Goal: Obtain resource: Download file/media

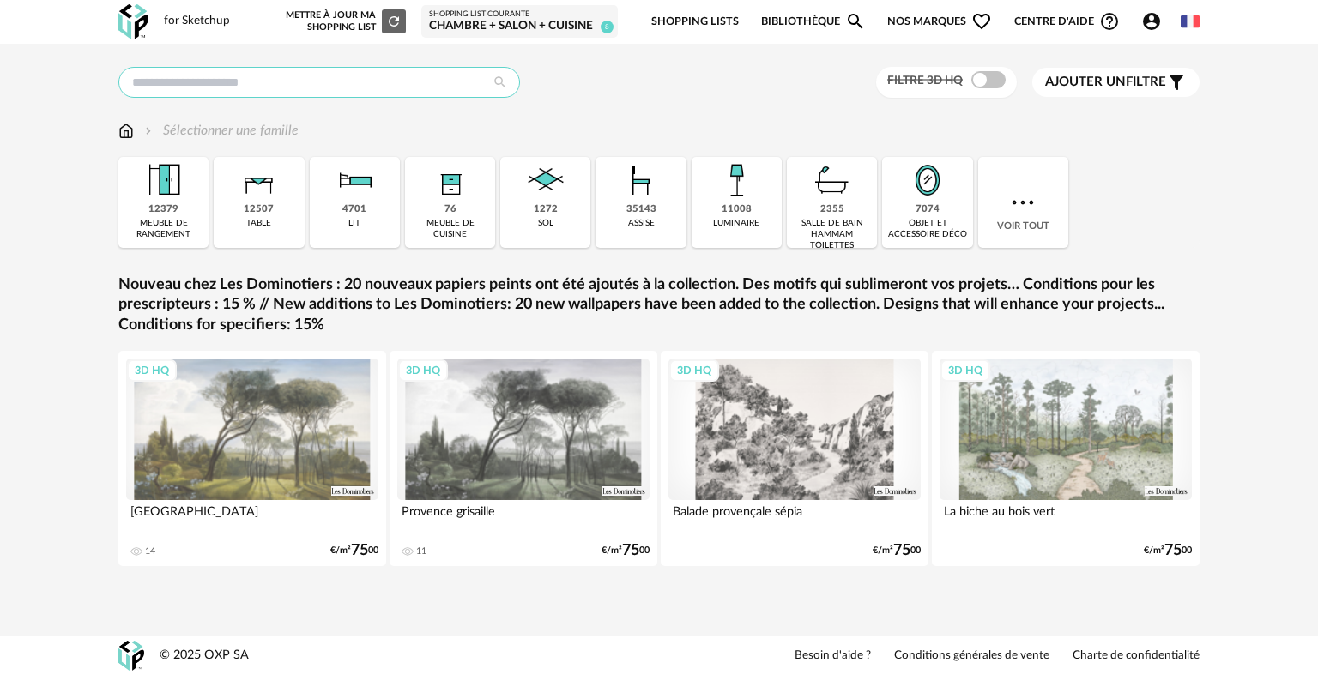
click at [353, 82] on input "text" at bounding box center [319, 82] width 402 height 31
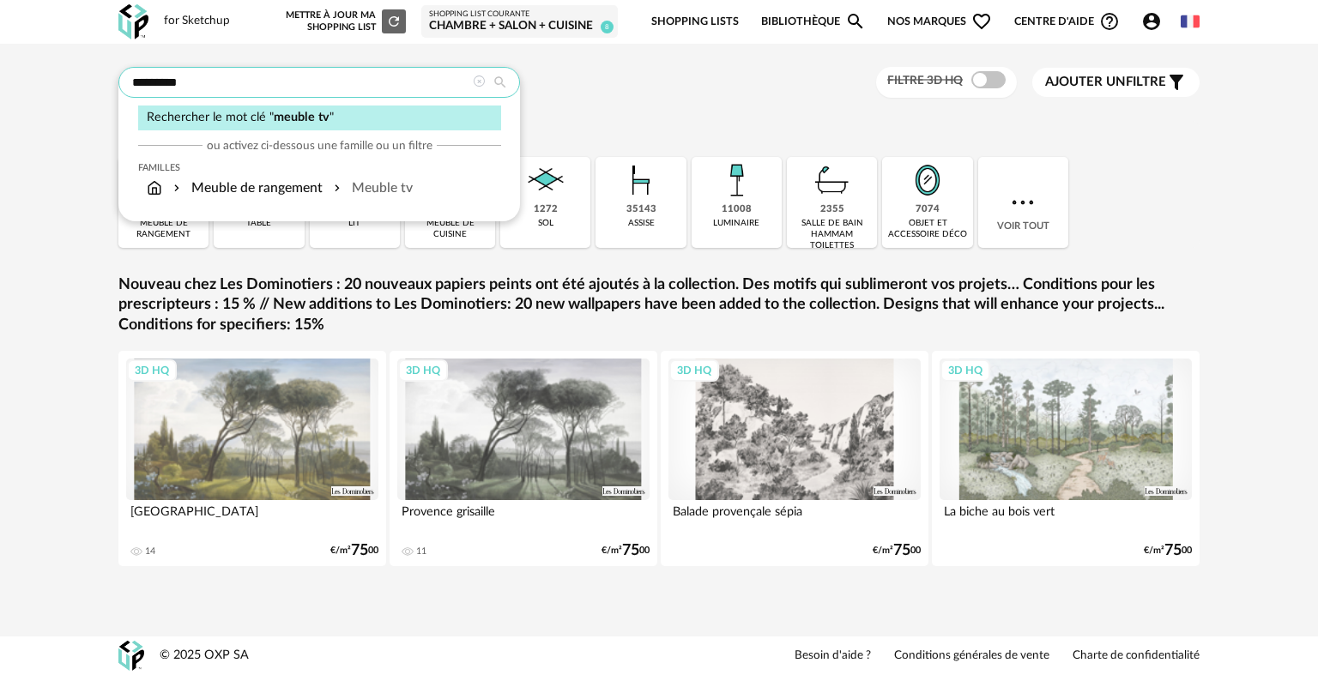
type input "*********"
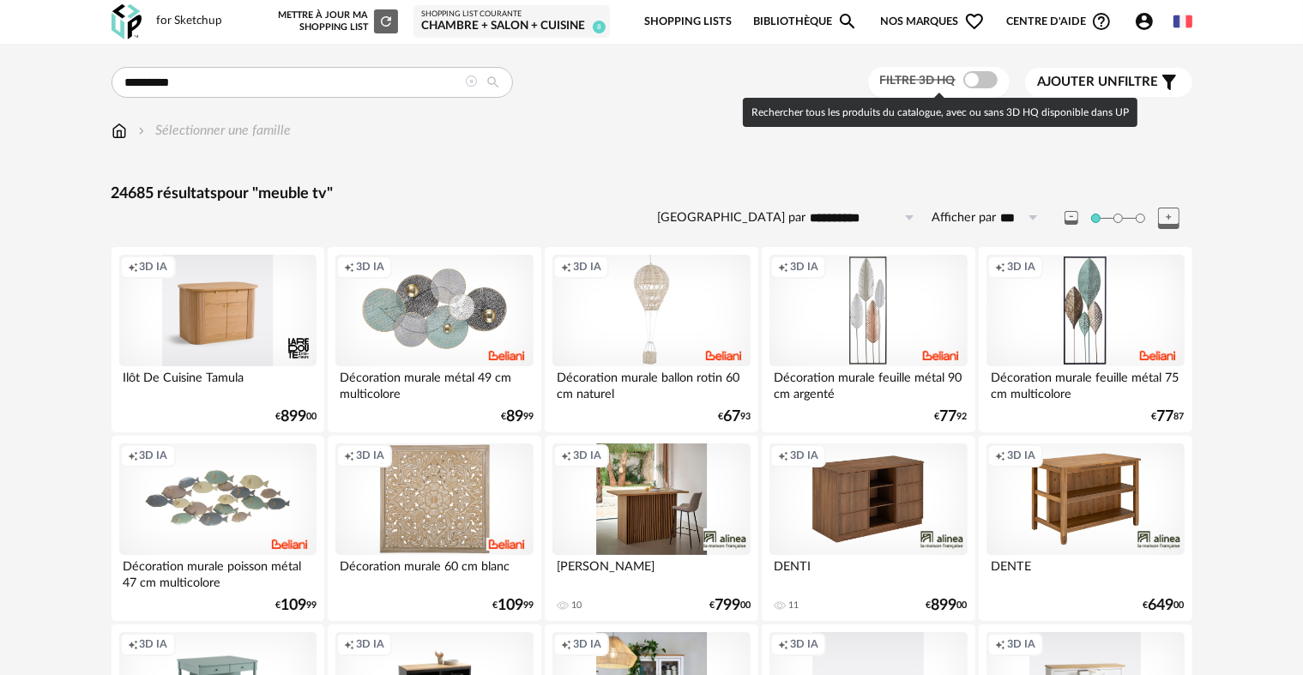
click at [987, 78] on span at bounding box center [981, 79] width 34 height 17
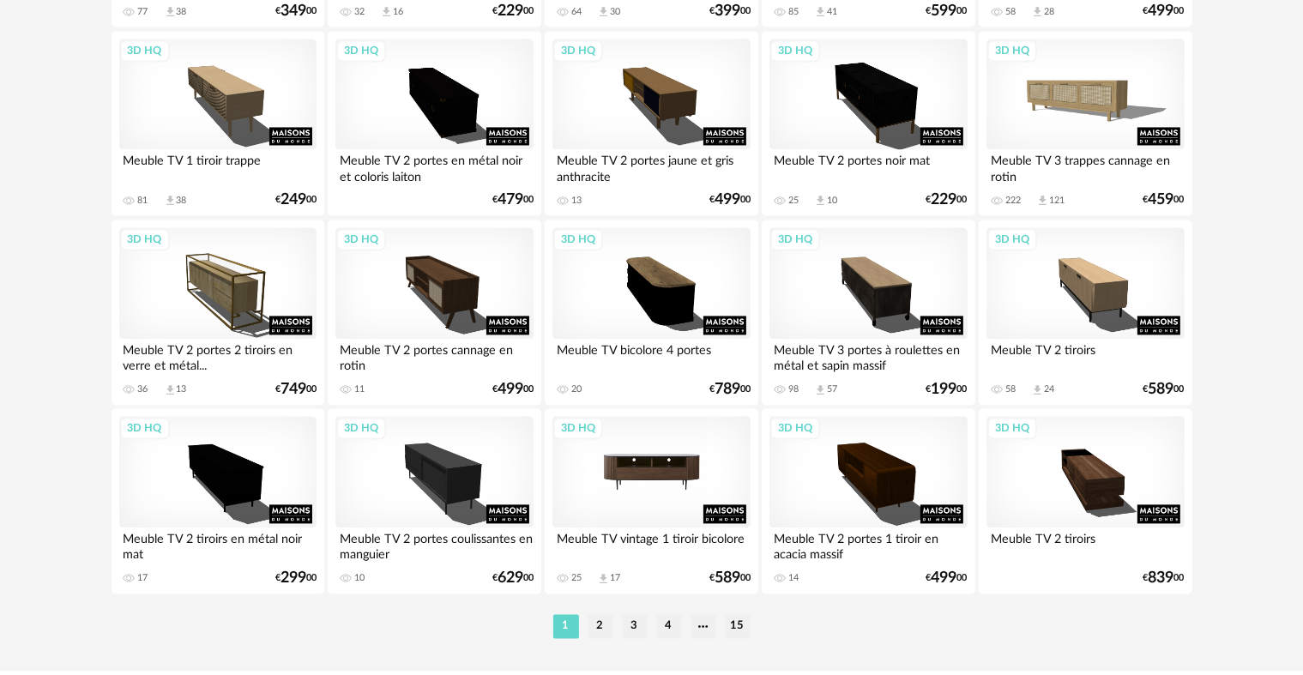
scroll to position [3432, 0]
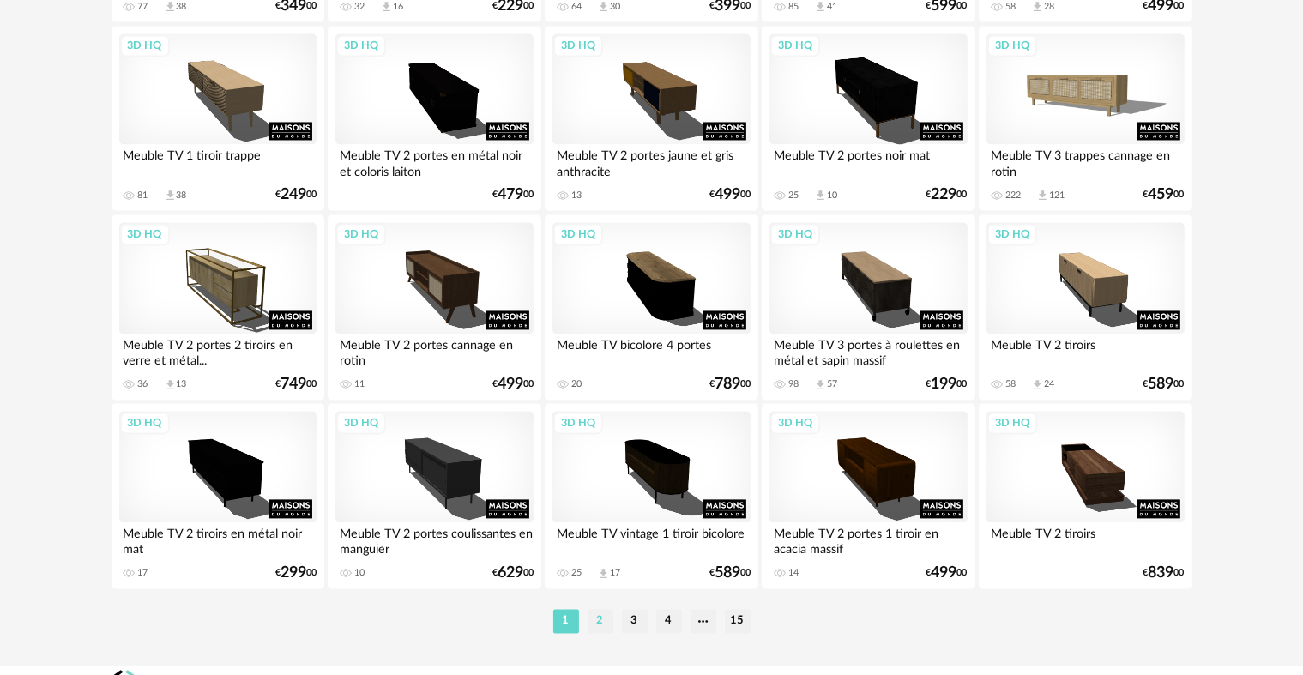
click at [593, 621] on li "2" at bounding box center [601, 621] width 26 height 24
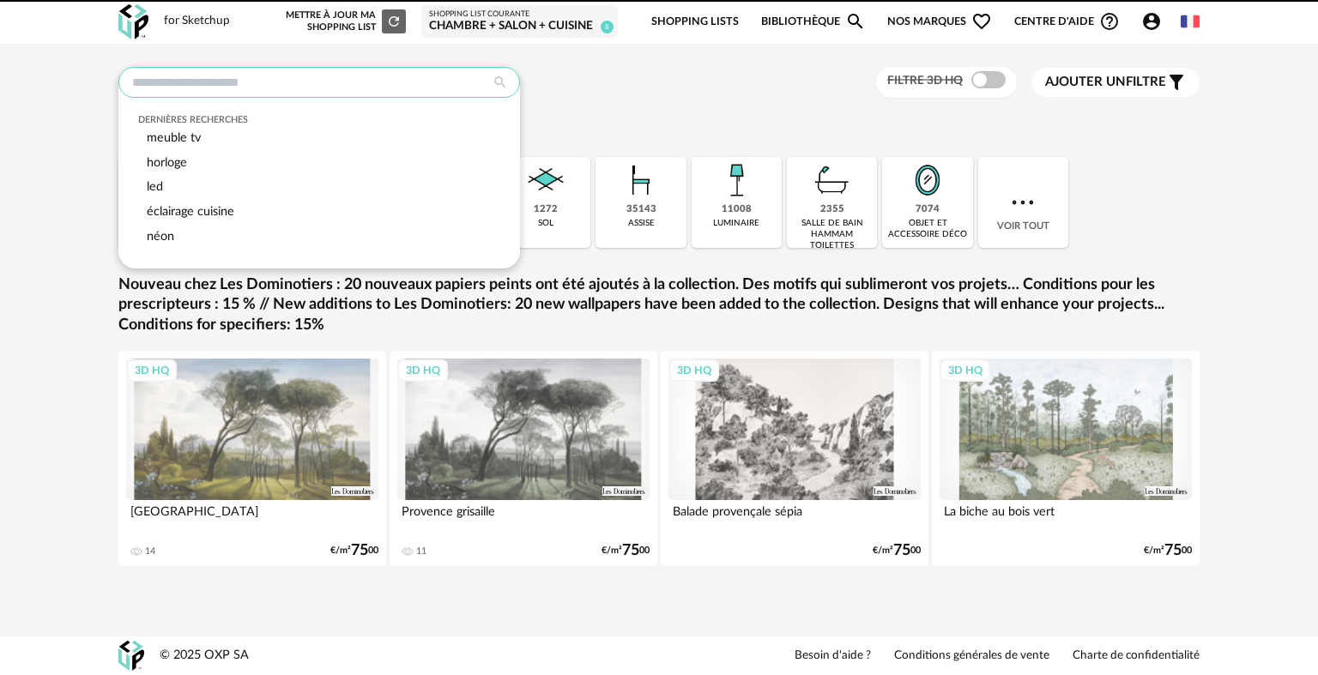
click at [275, 86] on input "text" at bounding box center [319, 82] width 402 height 31
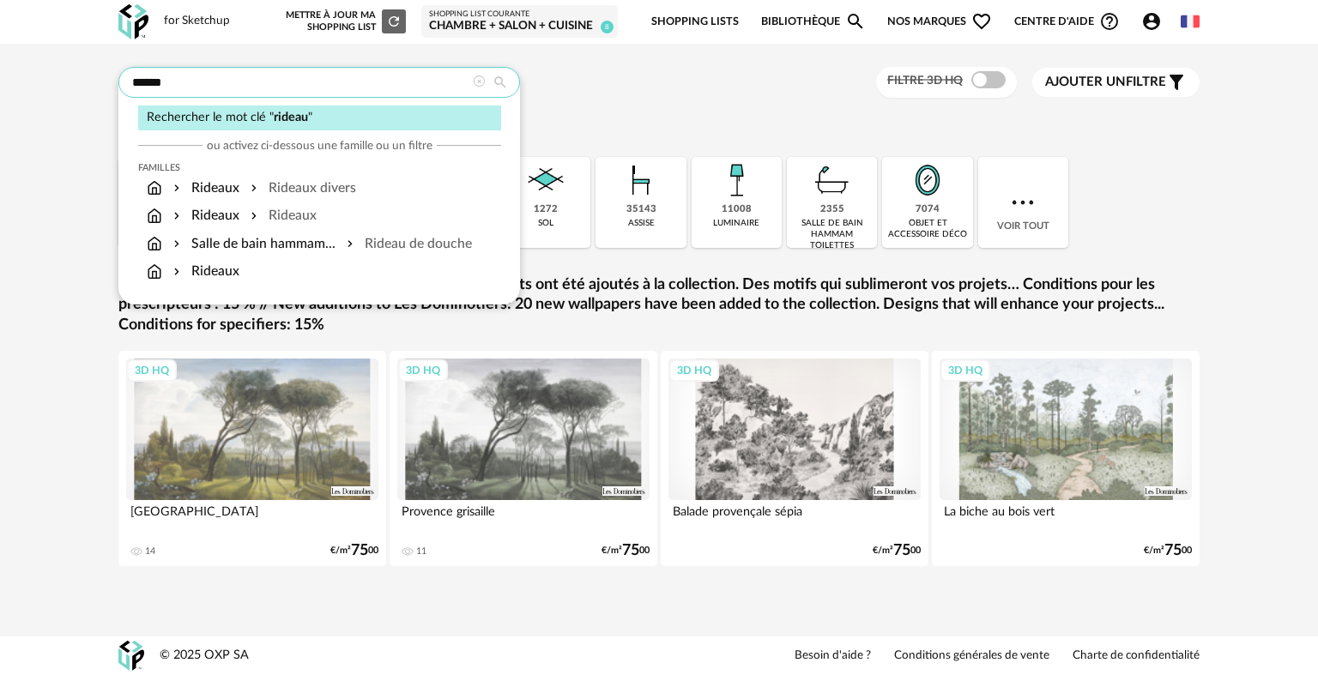
type input "******"
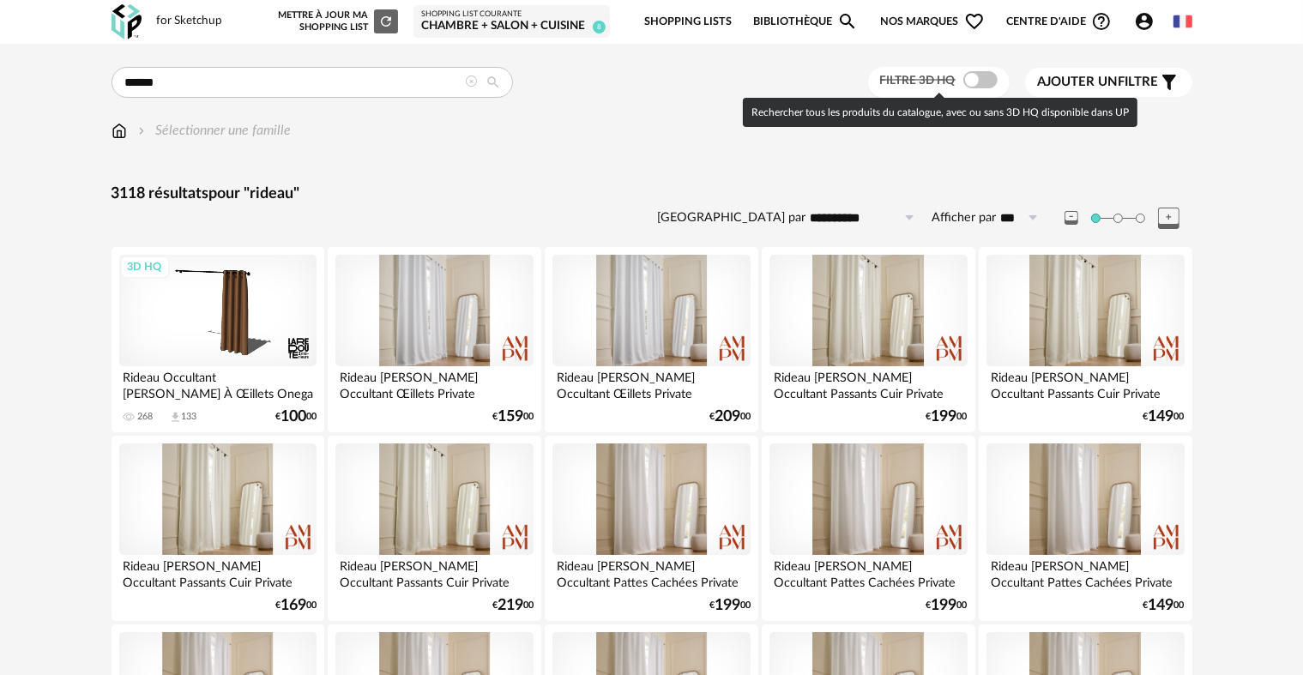
click at [982, 79] on span at bounding box center [981, 79] width 34 height 17
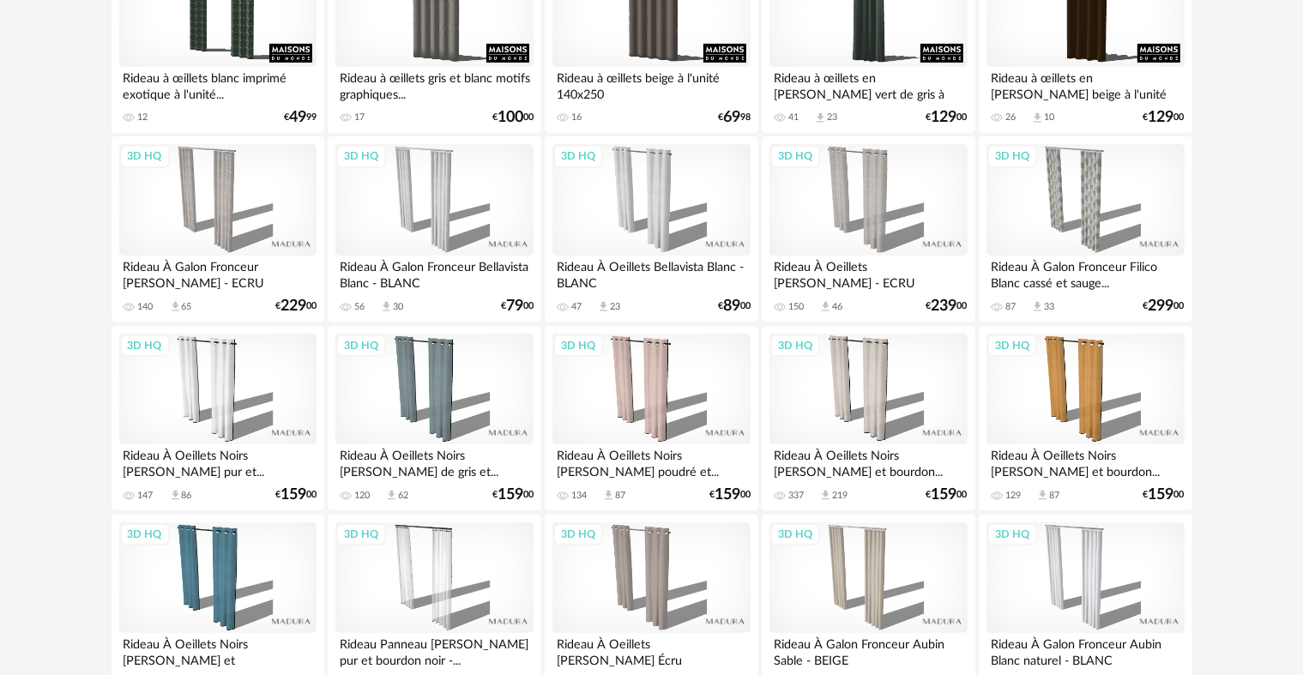
scroll to position [686, 0]
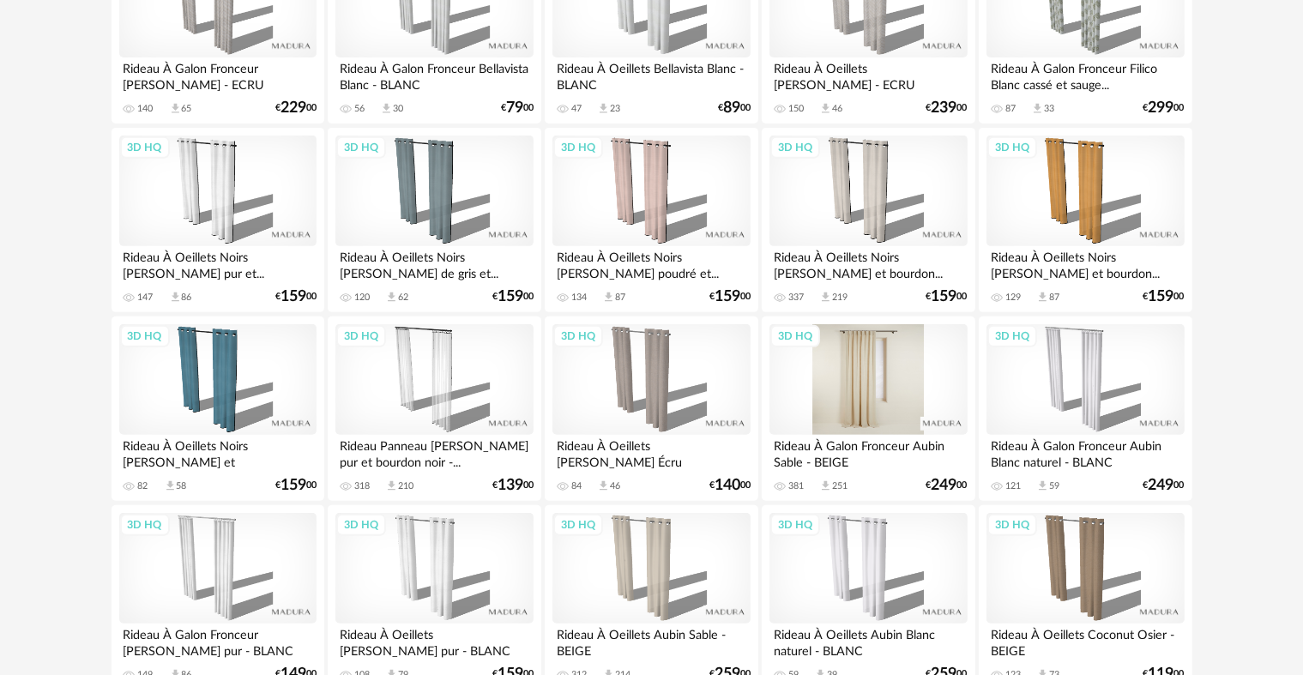
click at [861, 359] on div "3D HQ" at bounding box center [868, 380] width 197 height 112
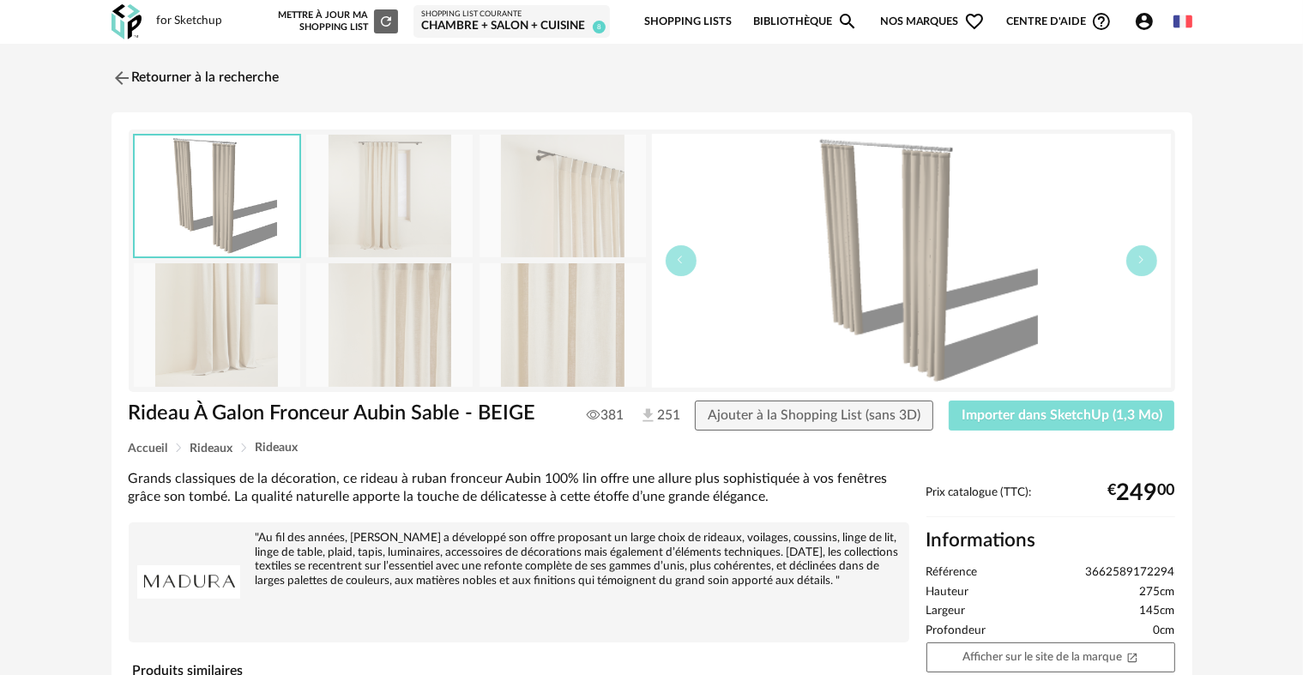
click at [1026, 415] on span "Importer dans SketchUp (1,3 Mo)" at bounding box center [1062, 415] width 201 height 14
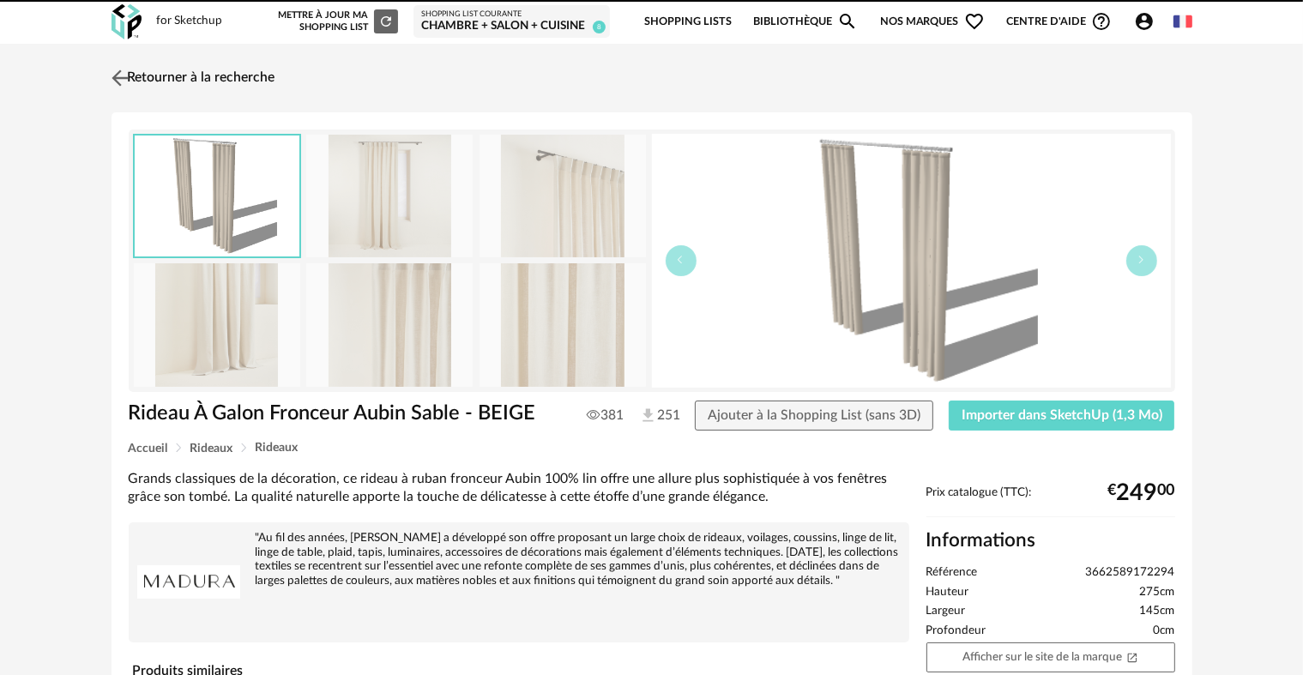
click at [185, 78] on link "Retourner à la recherche" at bounding box center [191, 78] width 168 height 38
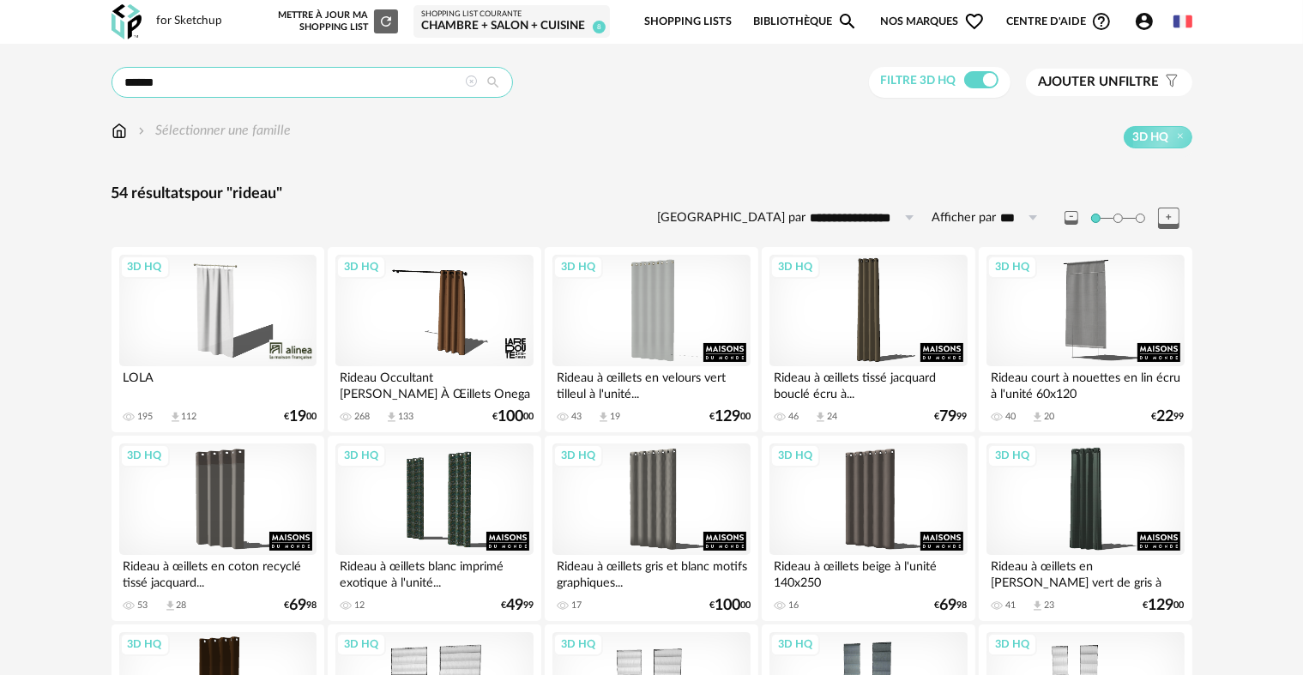
drag, startPoint x: 96, startPoint y: 90, endPoint x: 76, endPoint y: 91, distance: 20.6
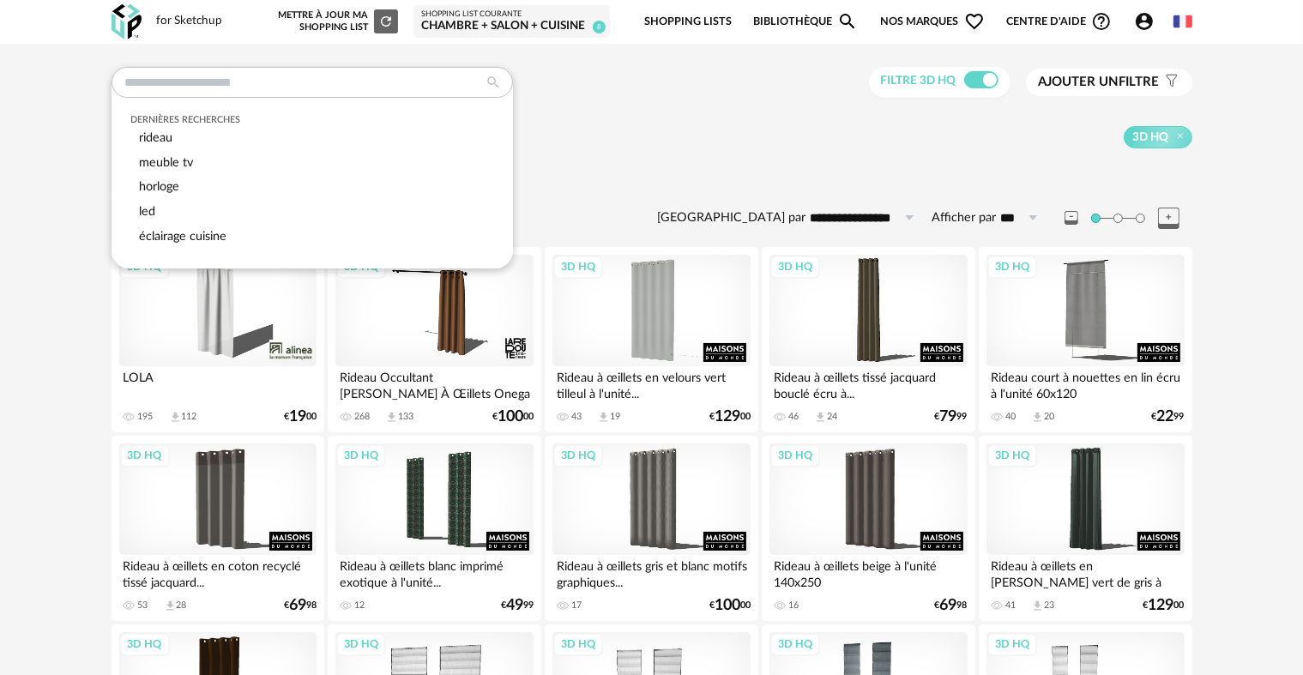
click at [705, 146] on div "3D HQ" at bounding box center [742, 137] width 901 height 22
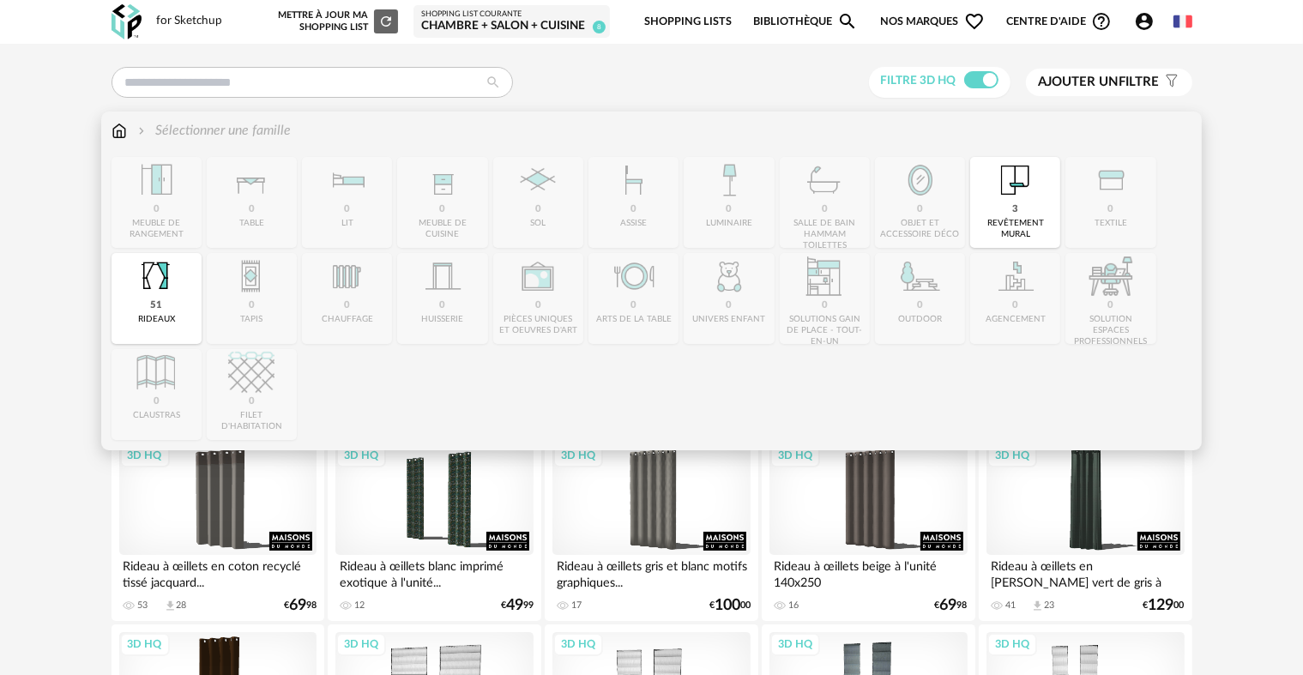
click at [117, 131] on img at bounding box center [119, 131] width 15 height 20
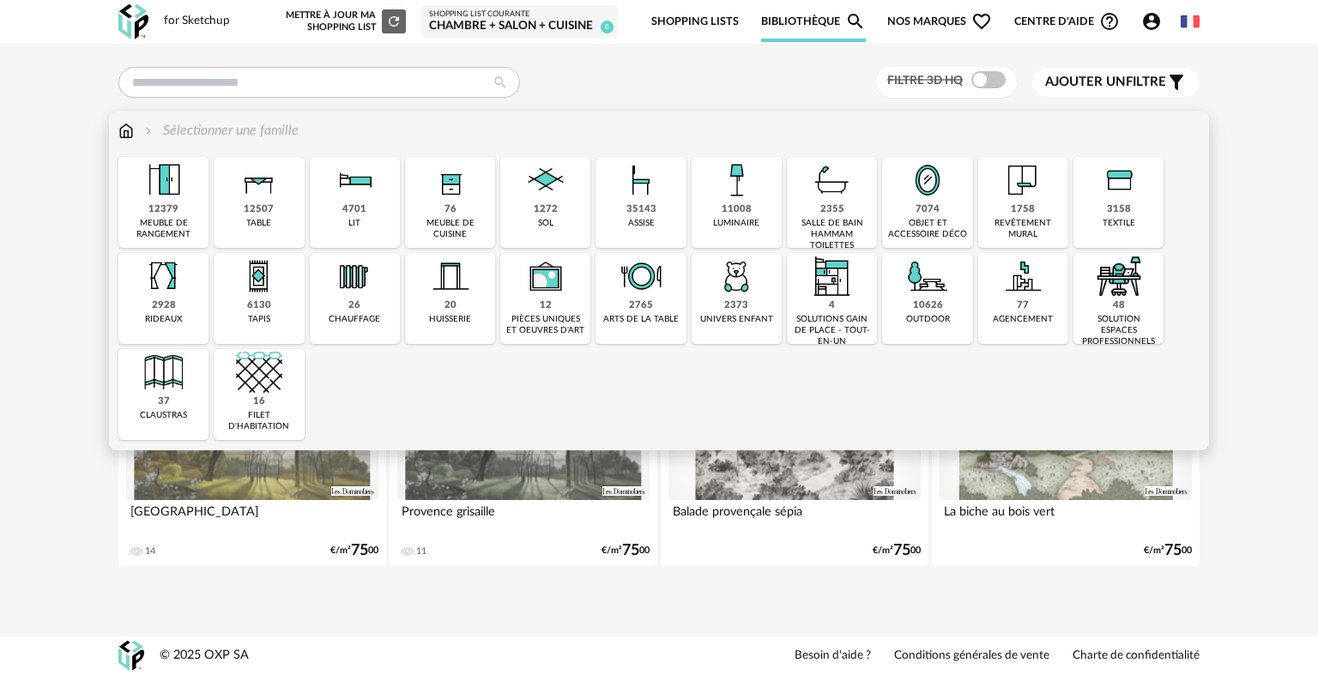
click at [1002, 211] on div "1758 revêtement mural" at bounding box center [1023, 202] width 90 height 91
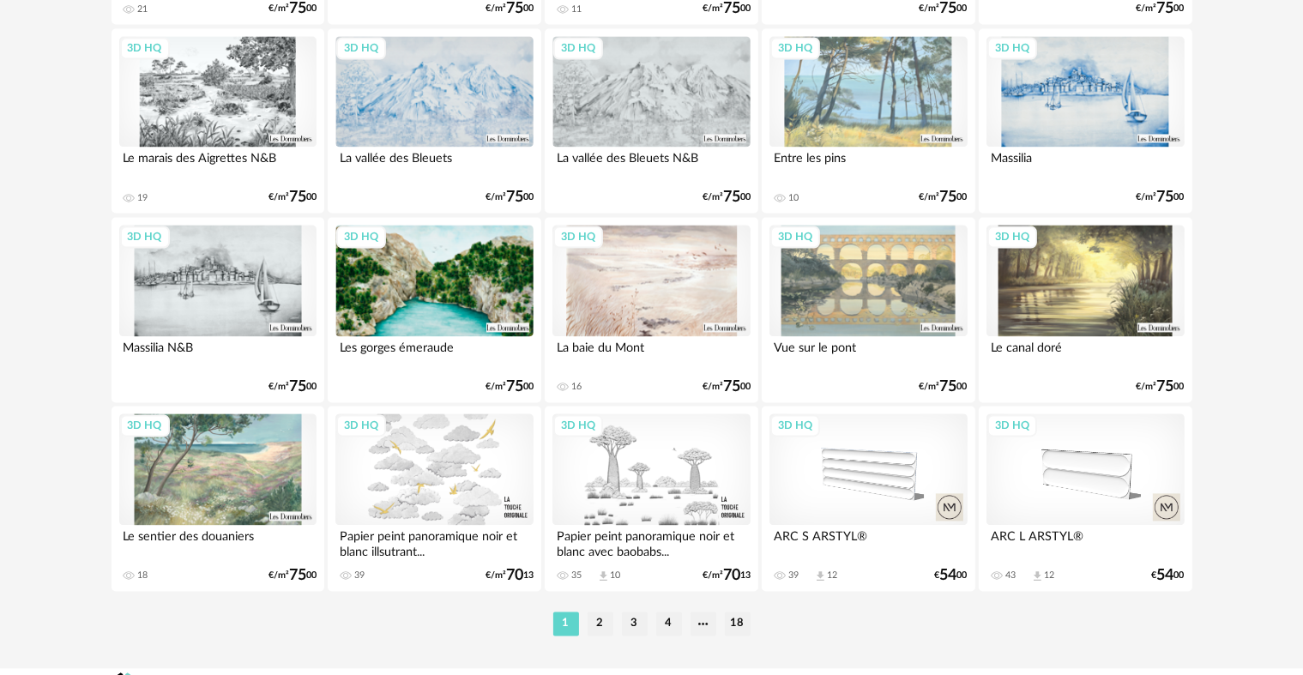
scroll to position [3460, 0]
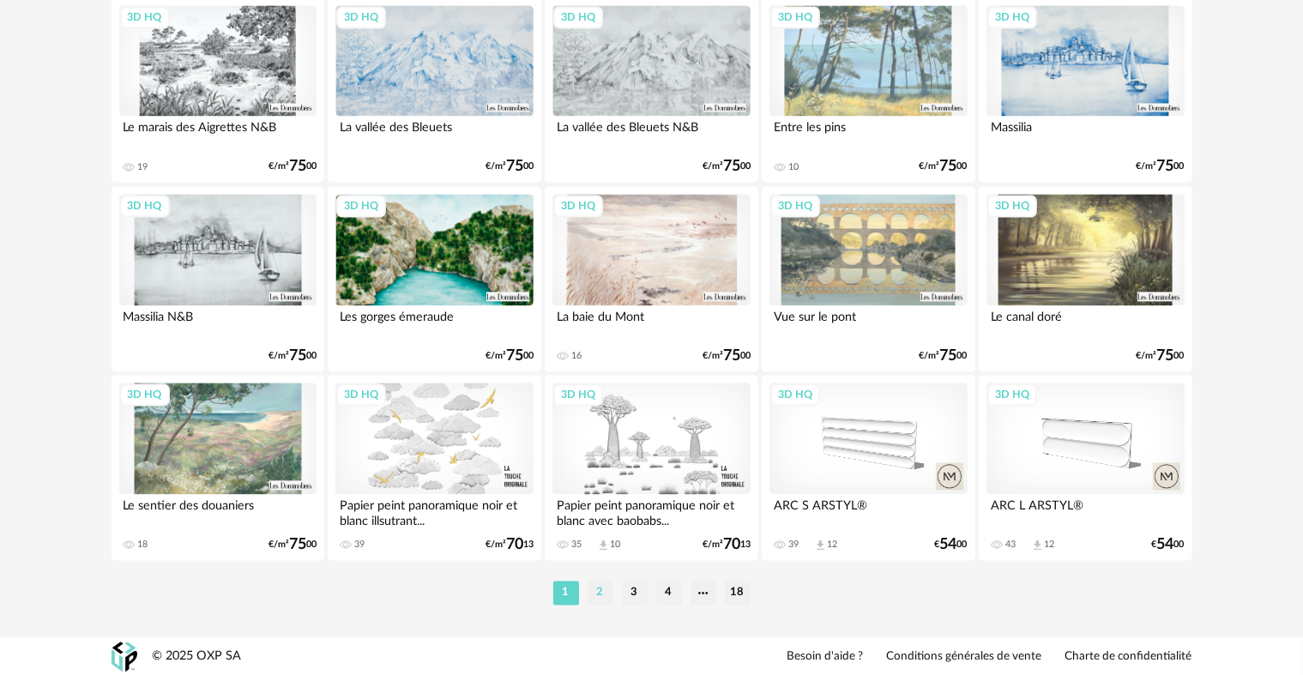
click at [597, 589] on li "2" at bounding box center [601, 593] width 26 height 24
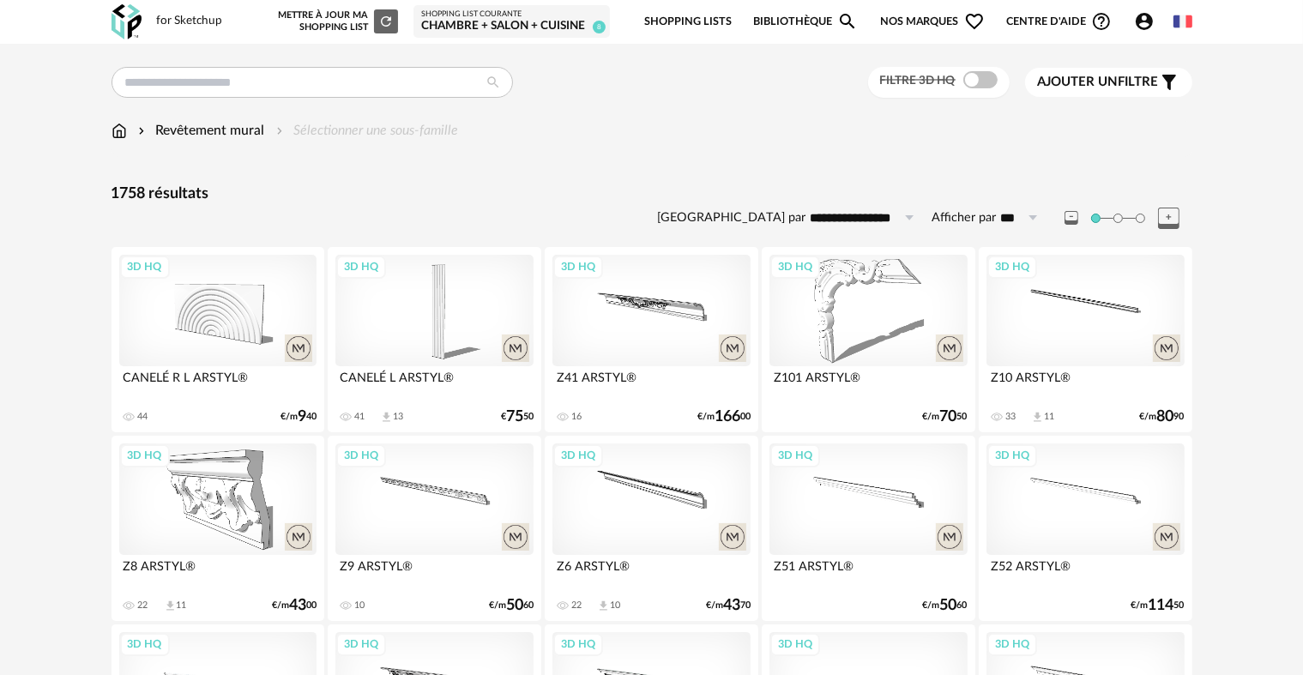
click at [221, 128] on div "Revêtement mural" at bounding box center [200, 131] width 130 height 20
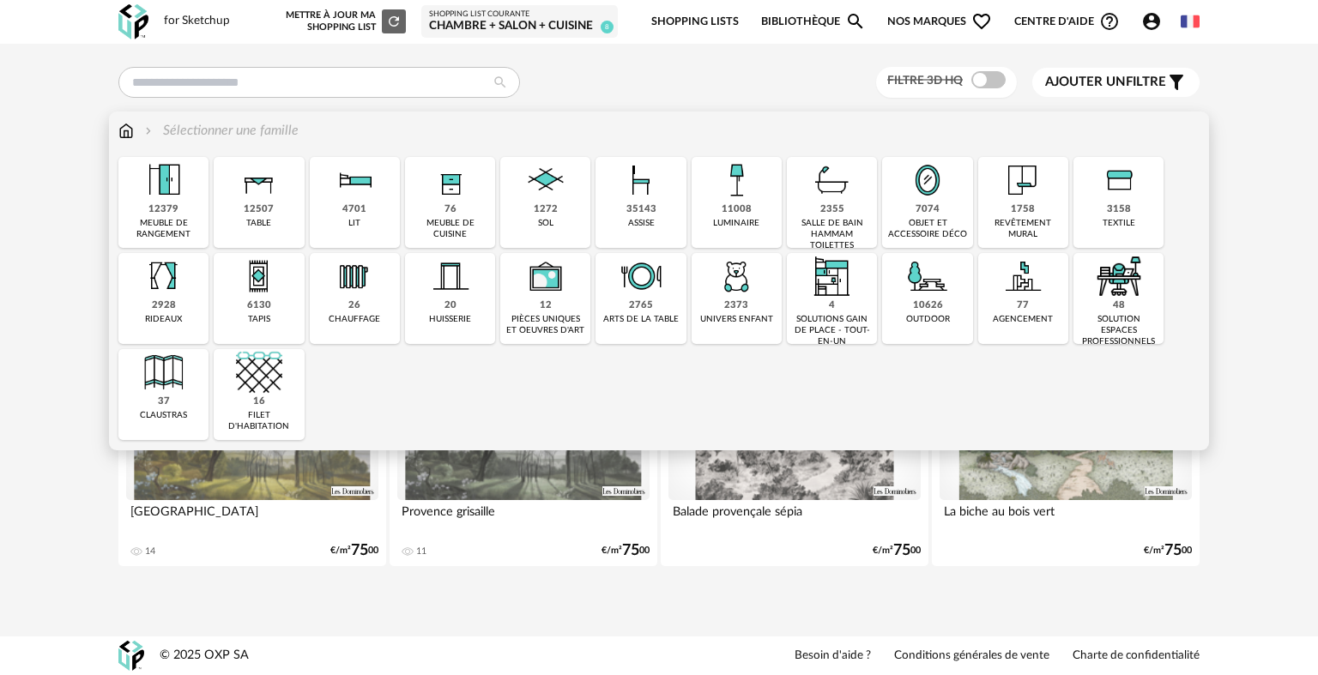
click at [1029, 203] on div "1758" at bounding box center [1023, 209] width 24 height 13
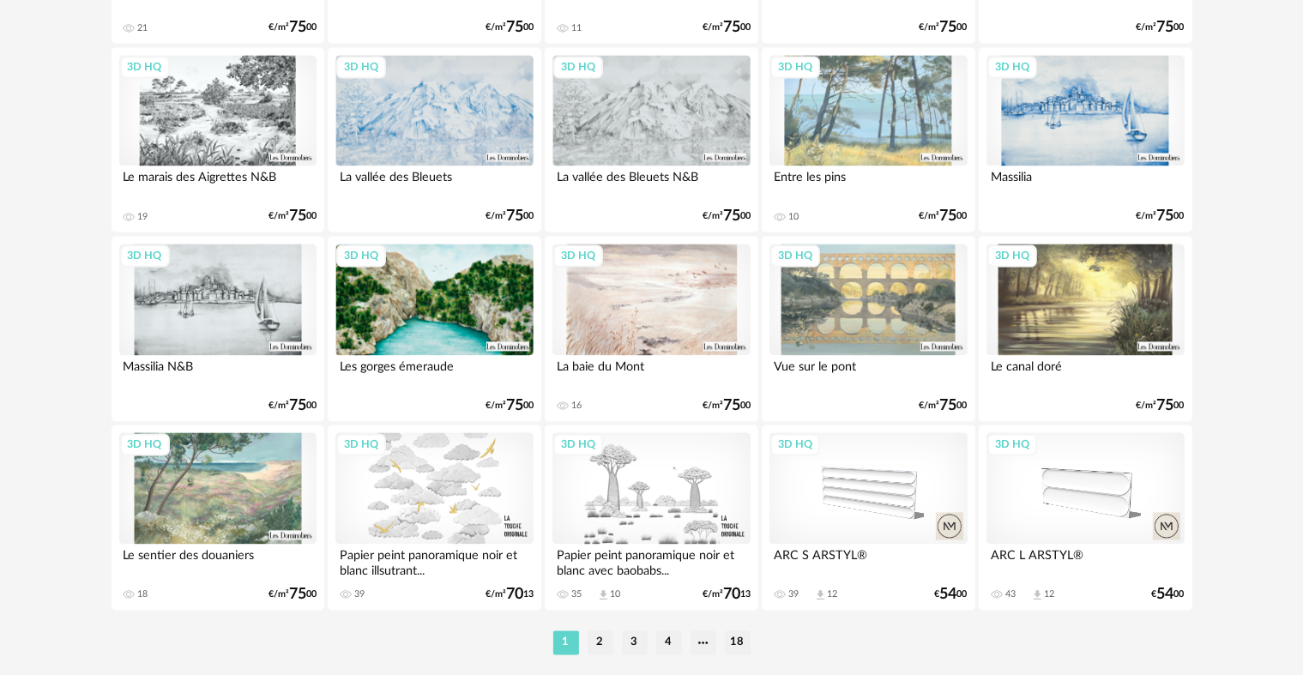
scroll to position [3432, 0]
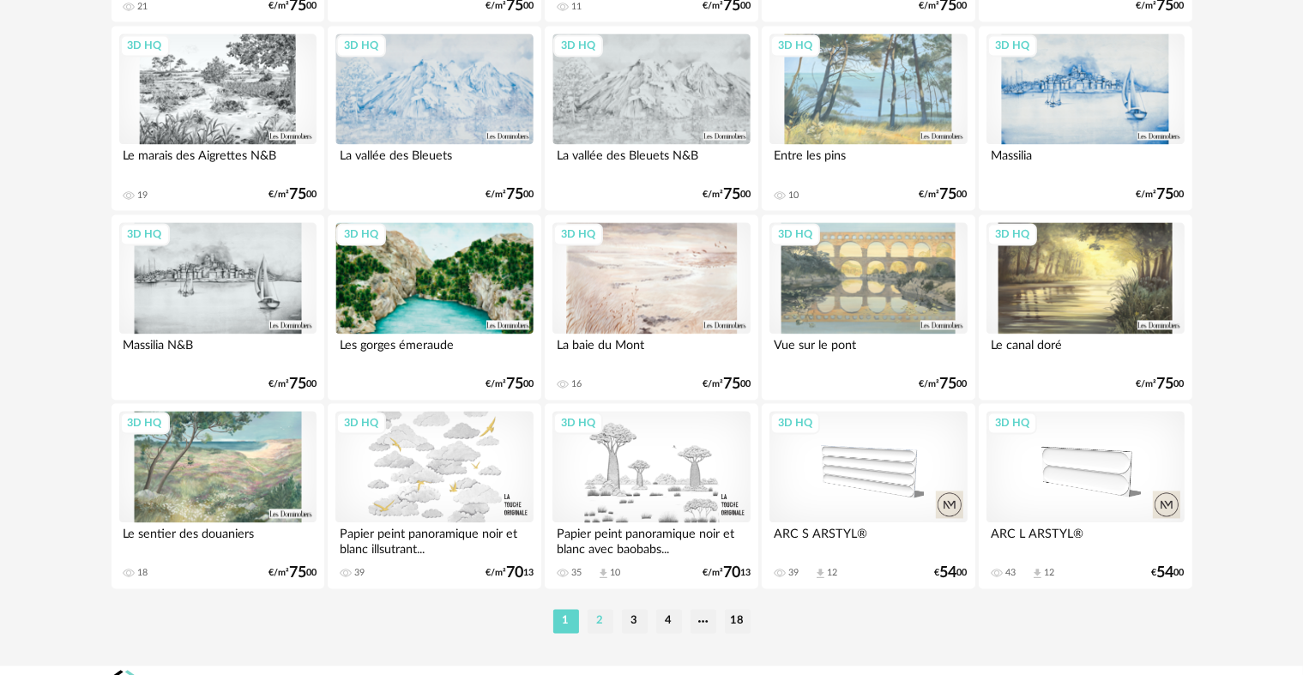
click at [597, 619] on li "2" at bounding box center [601, 621] width 26 height 24
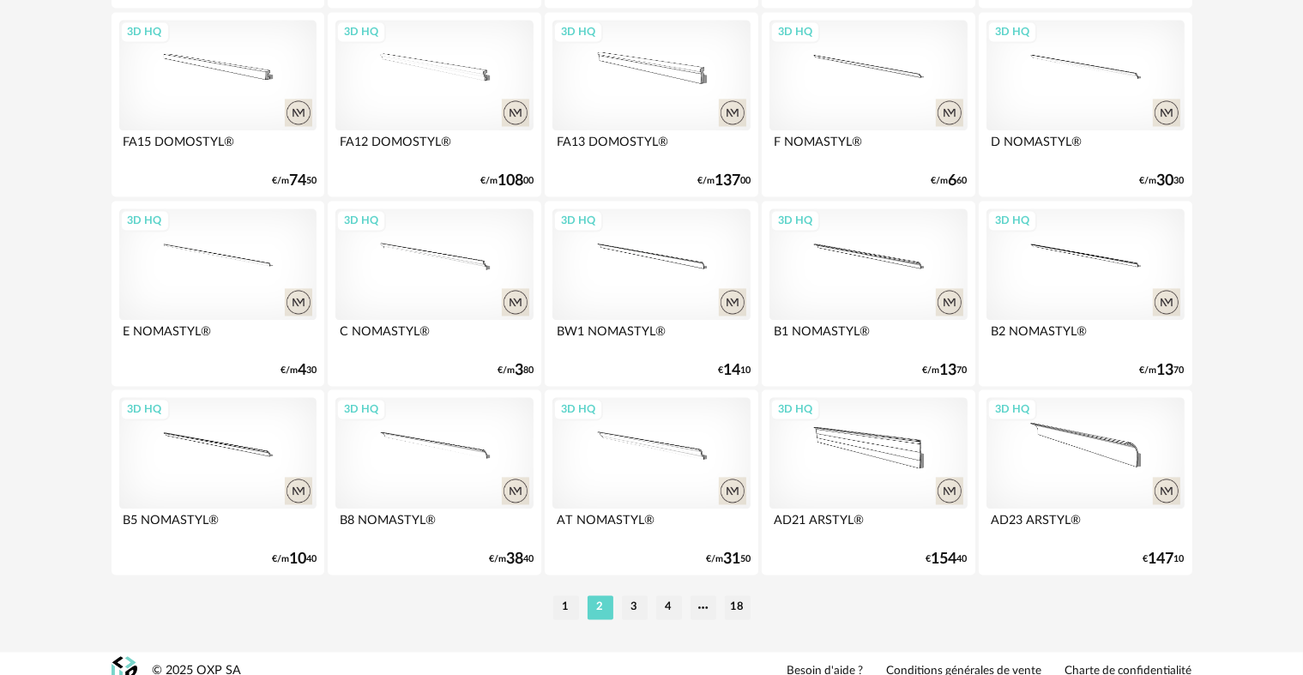
scroll to position [3460, 0]
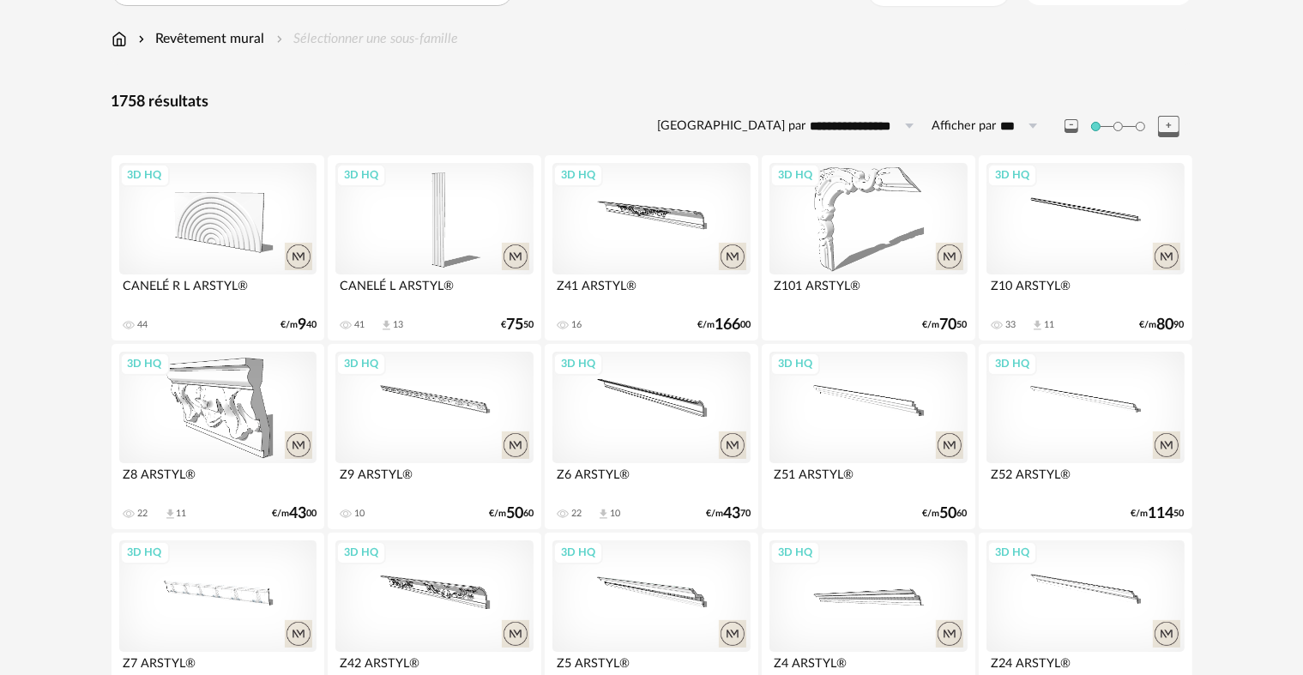
scroll to position [86, 0]
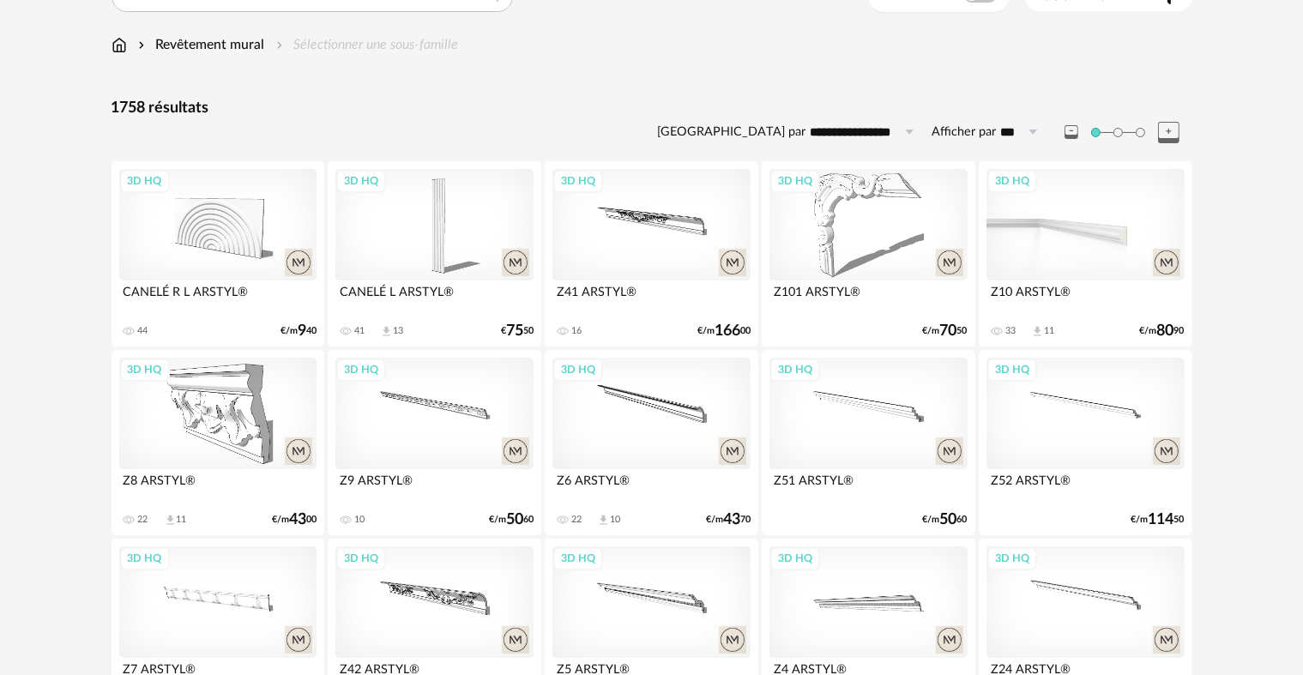
click at [1088, 227] on div "3D HQ" at bounding box center [1085, 225] width 197 height 112
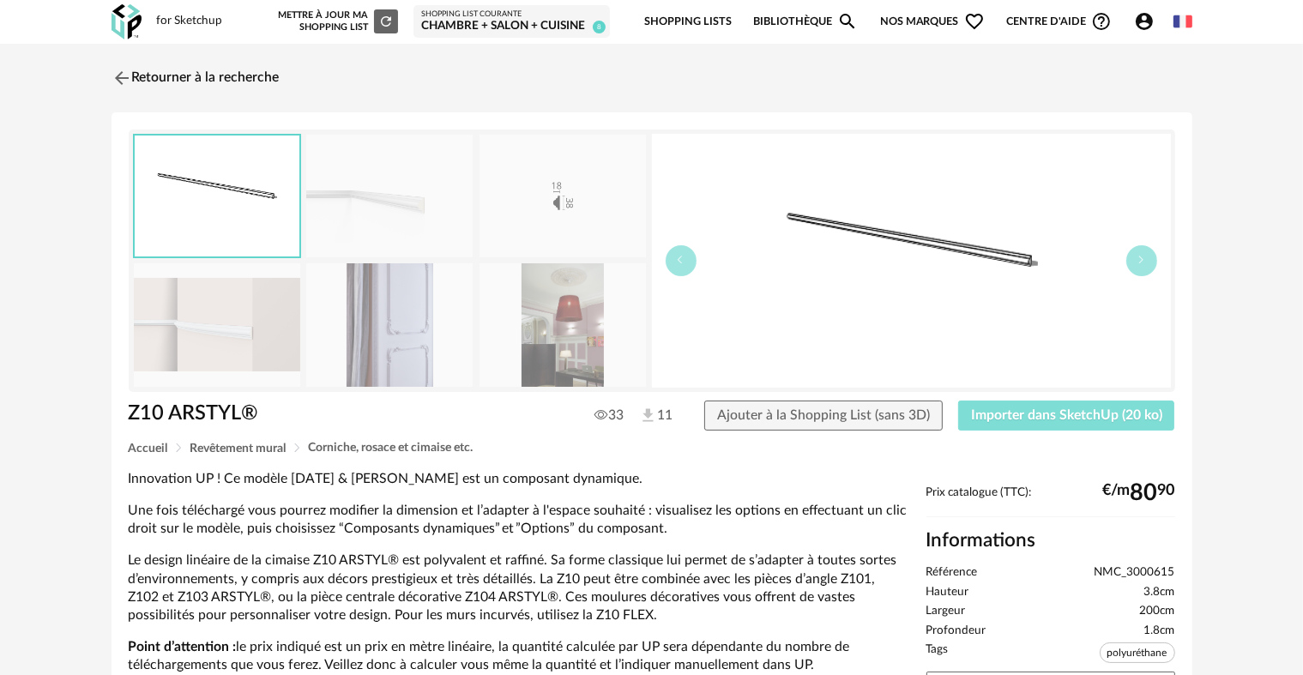
click at [1036, 416] on span "Importer dans SketchUp (20 ko)" at bounding box center [1066, 415] width 191 height 14
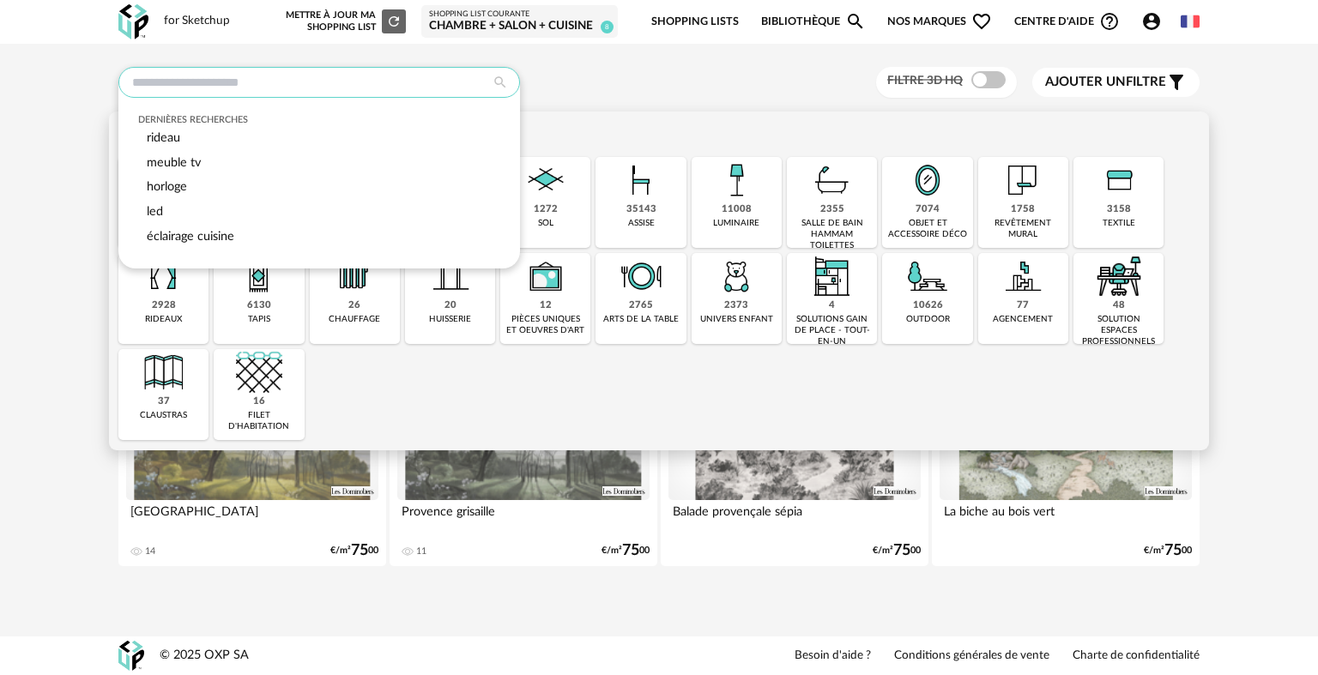
click at [184, 94] on input "text" at bounding box center [319, 82] width 402 height 31
type input "*"
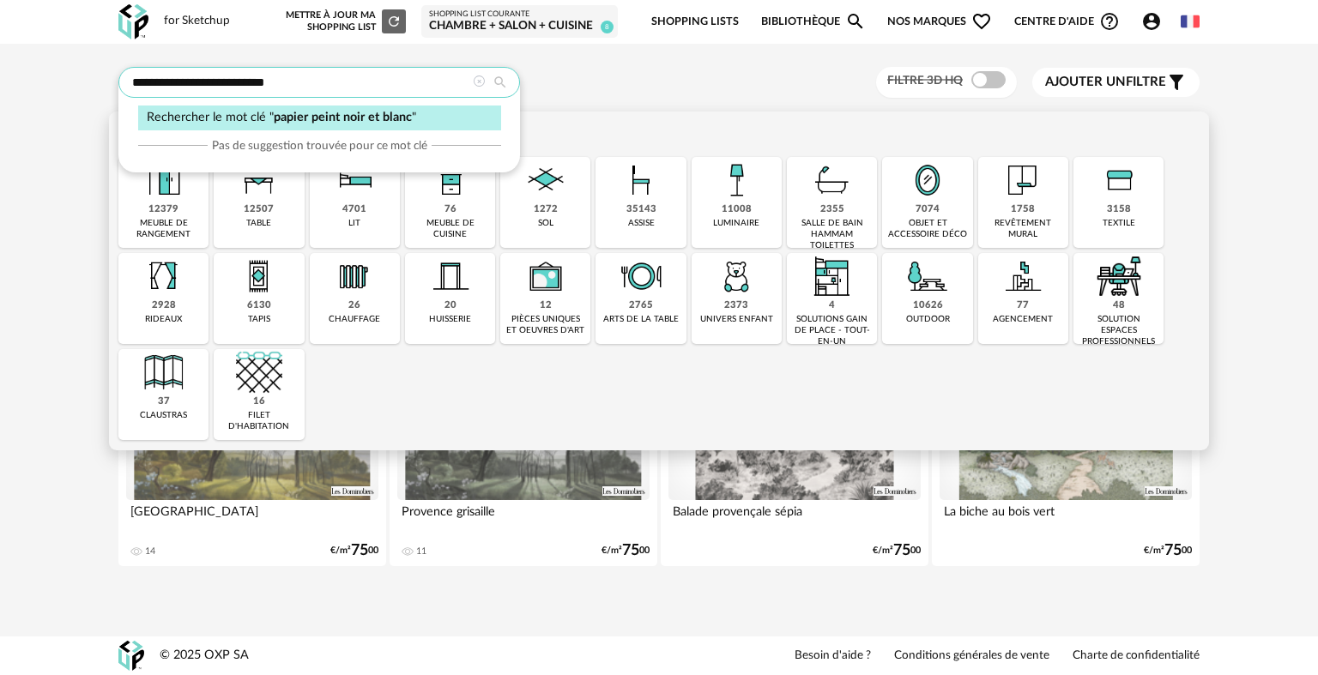
type input "**********"
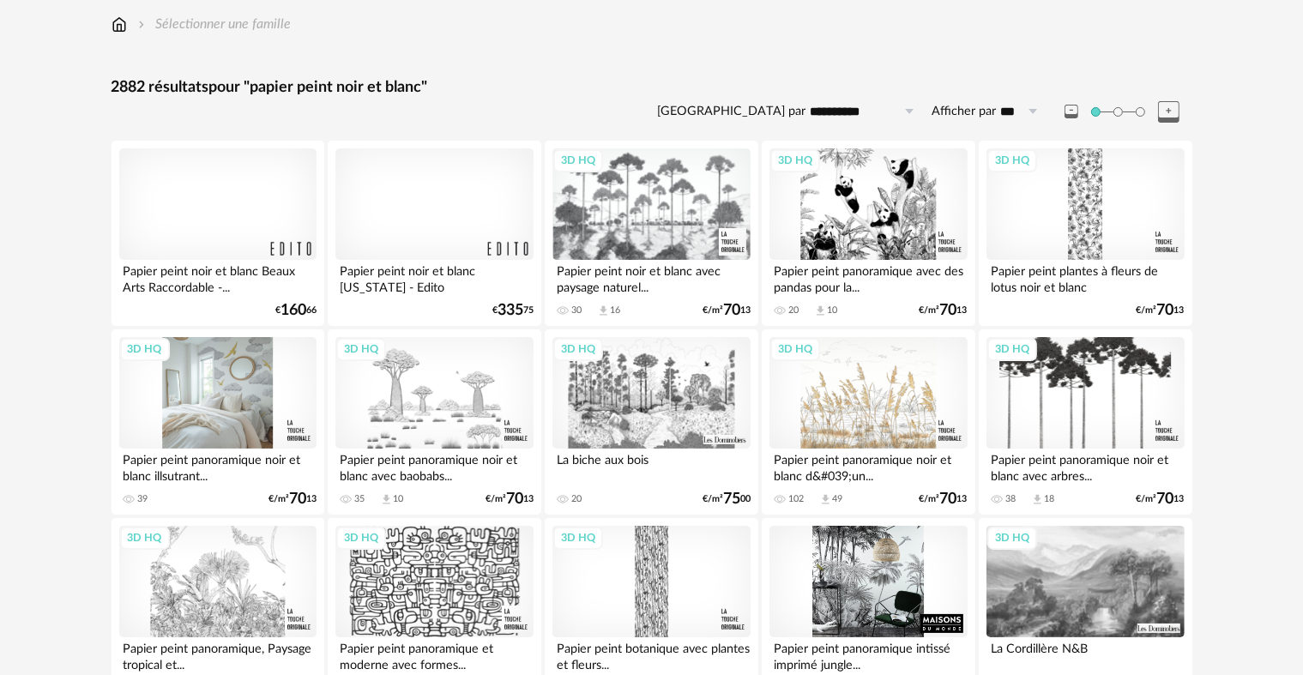
scroll to position [86, 0]
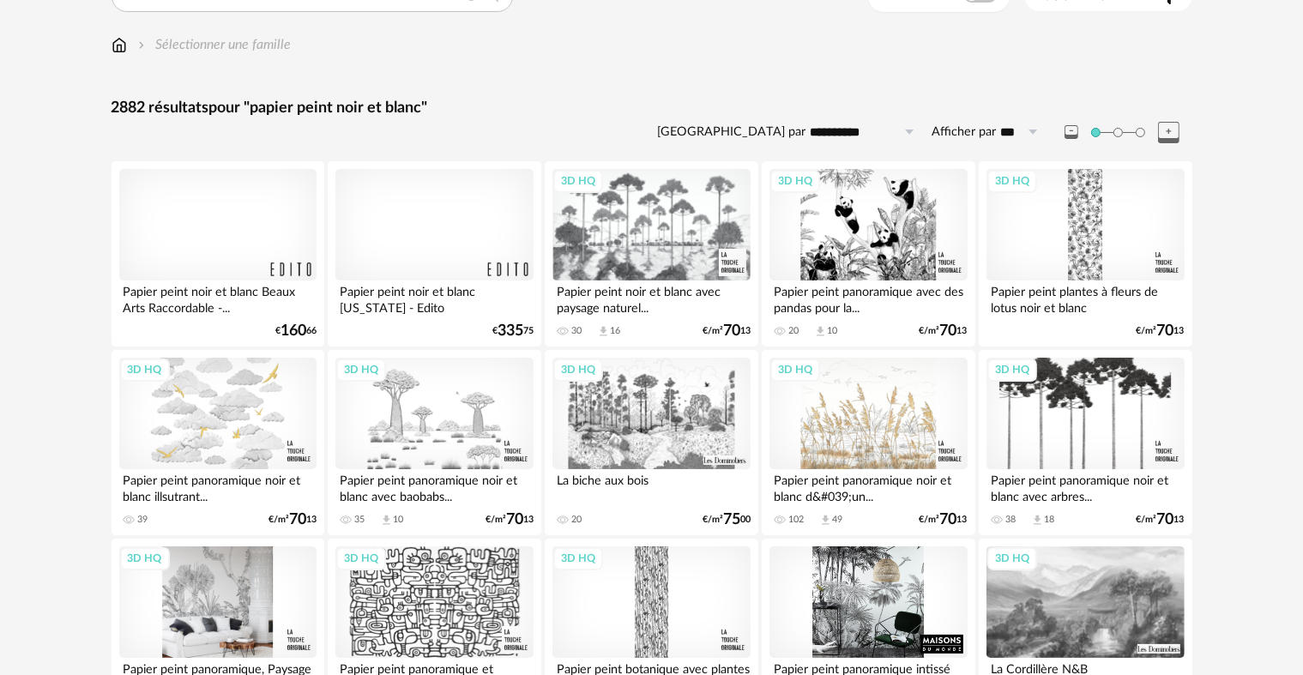
click at [214, 590] on div "3D HQ" at bounding box center [217, 603] width 197 height 112
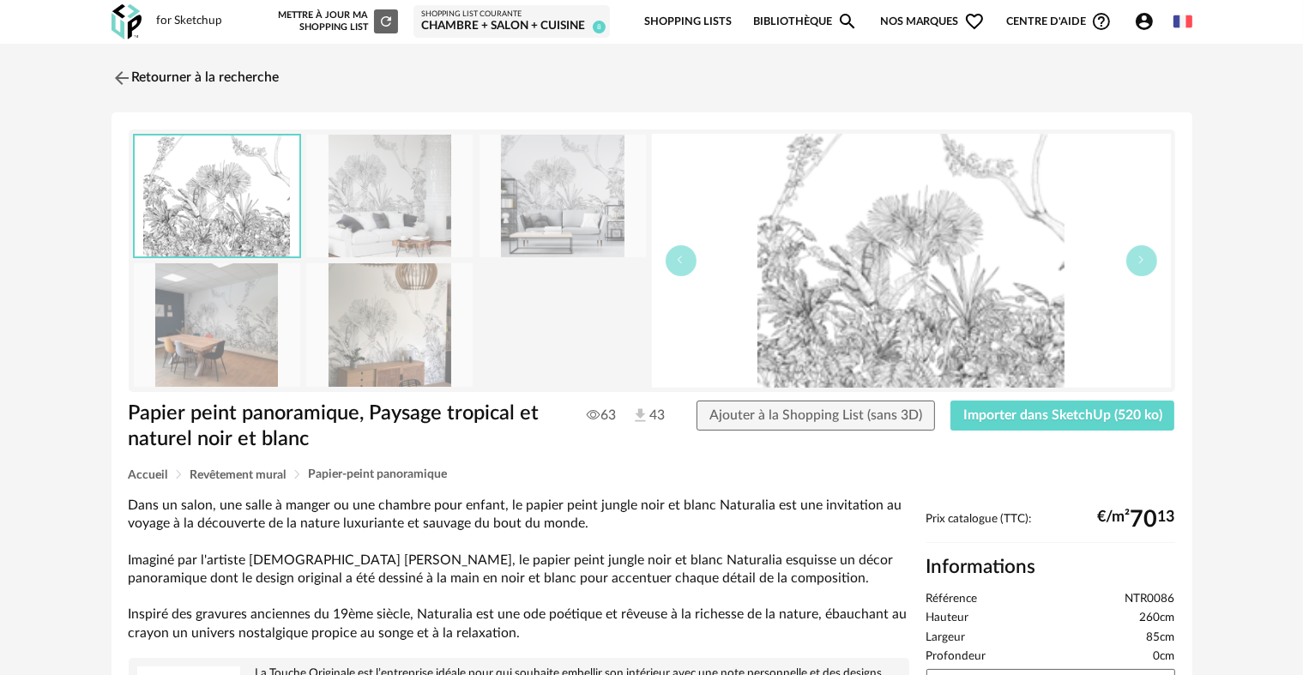
click at [240, 317] on img at bounding box center [217, 324] width 166 height 123
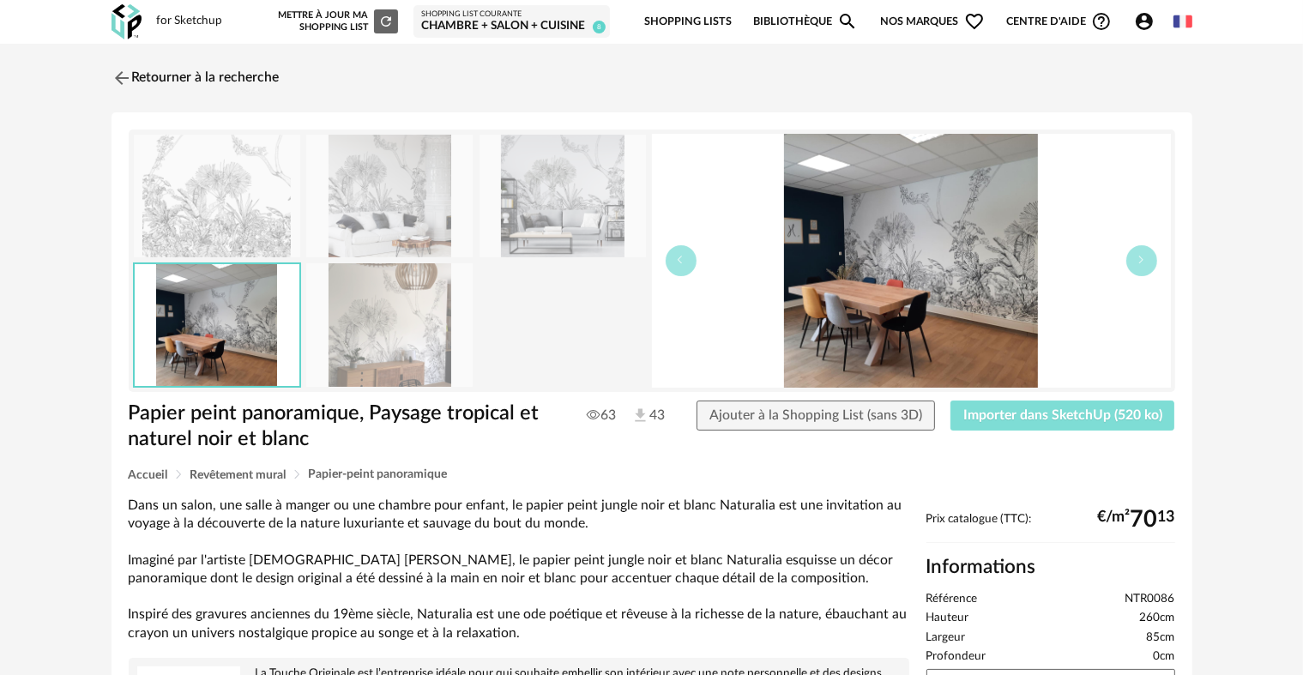
click at [1087, 408] on span "Importer dans SketchUp (520 ko)" at bounding box center [1063, 415] width 199 height 14
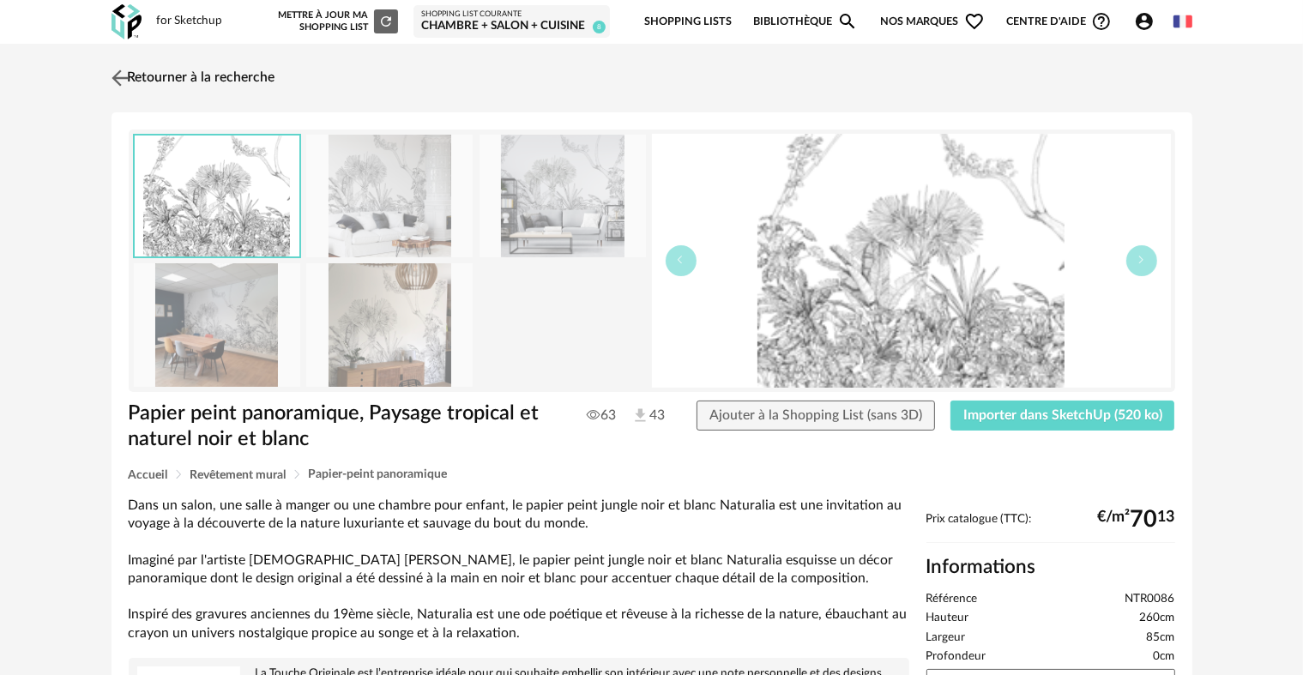
click at [233, 79] on link "Retourner à la recherche" at bounding box center [191, 78] width 168 height 38
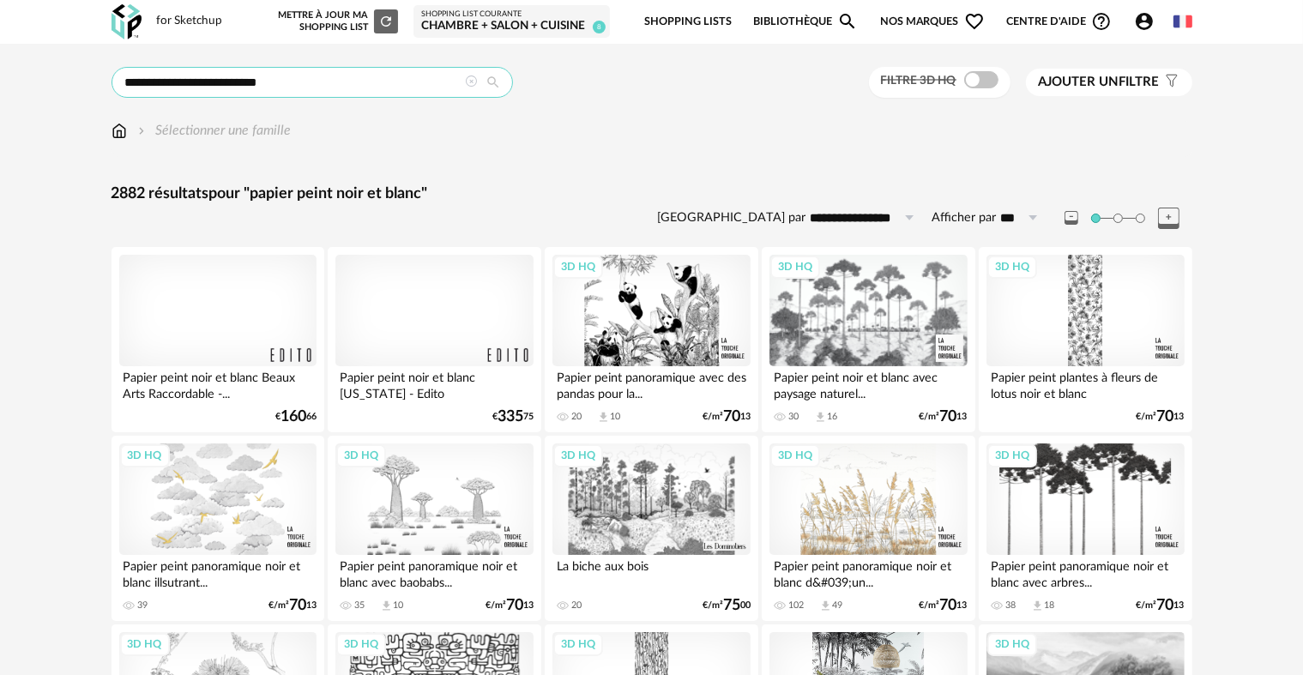
click at [291, 90] on input "**********" at bounding box center [313, 82] width 402 height 31
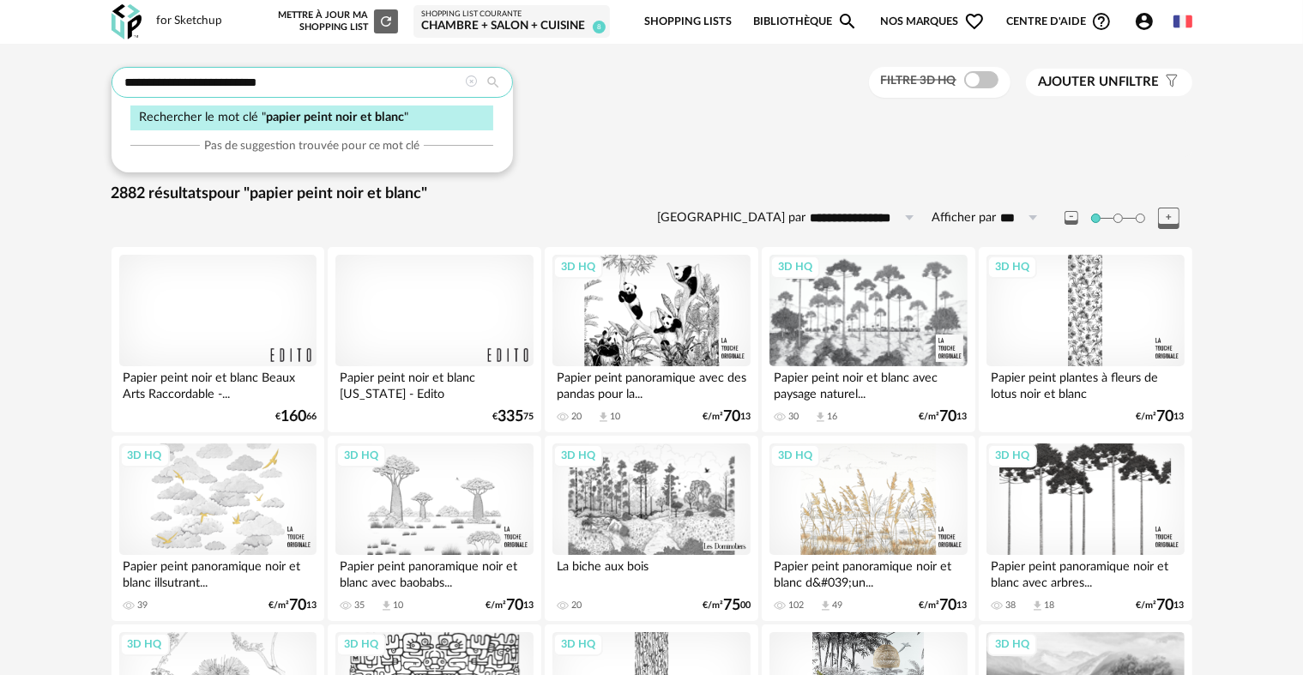
drag, startPoint x: 288, startPoint y: 82, endPoint x: 69, endPoint y: 74, distance: 219.8
type input "******"
type input "**********"
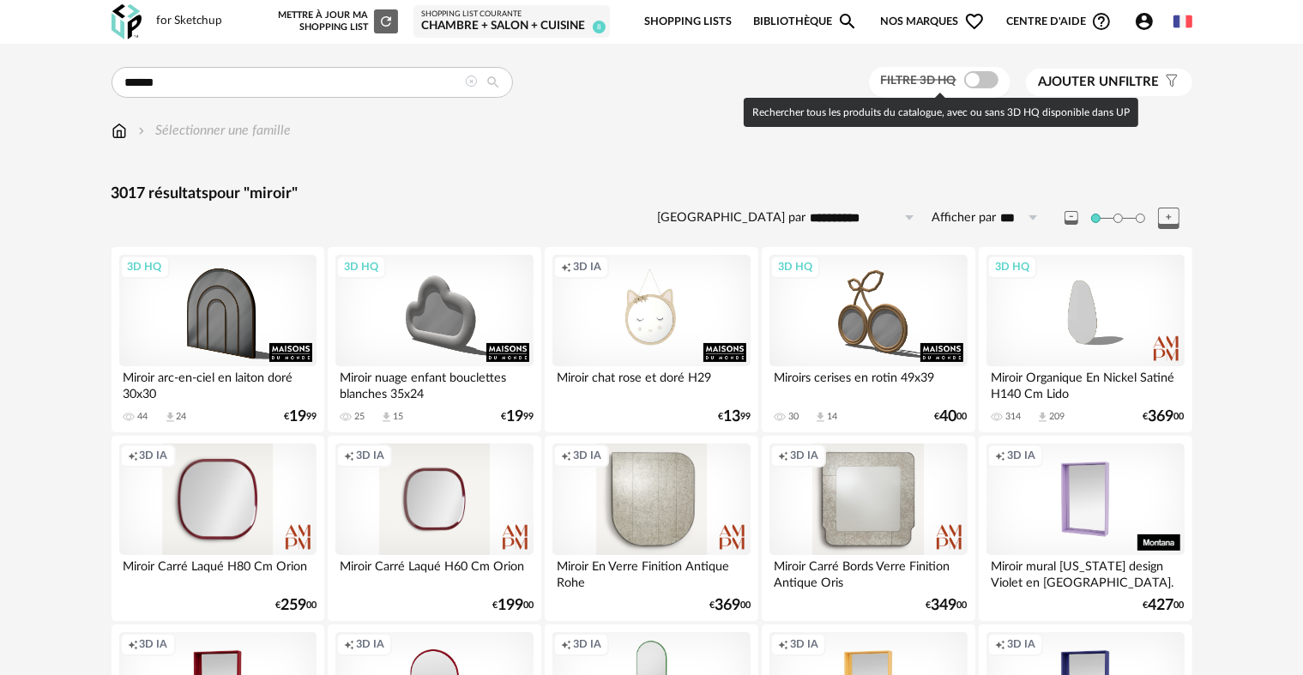
click at [979, 80] on span at bounding box center [981, 79] width 34 height 17
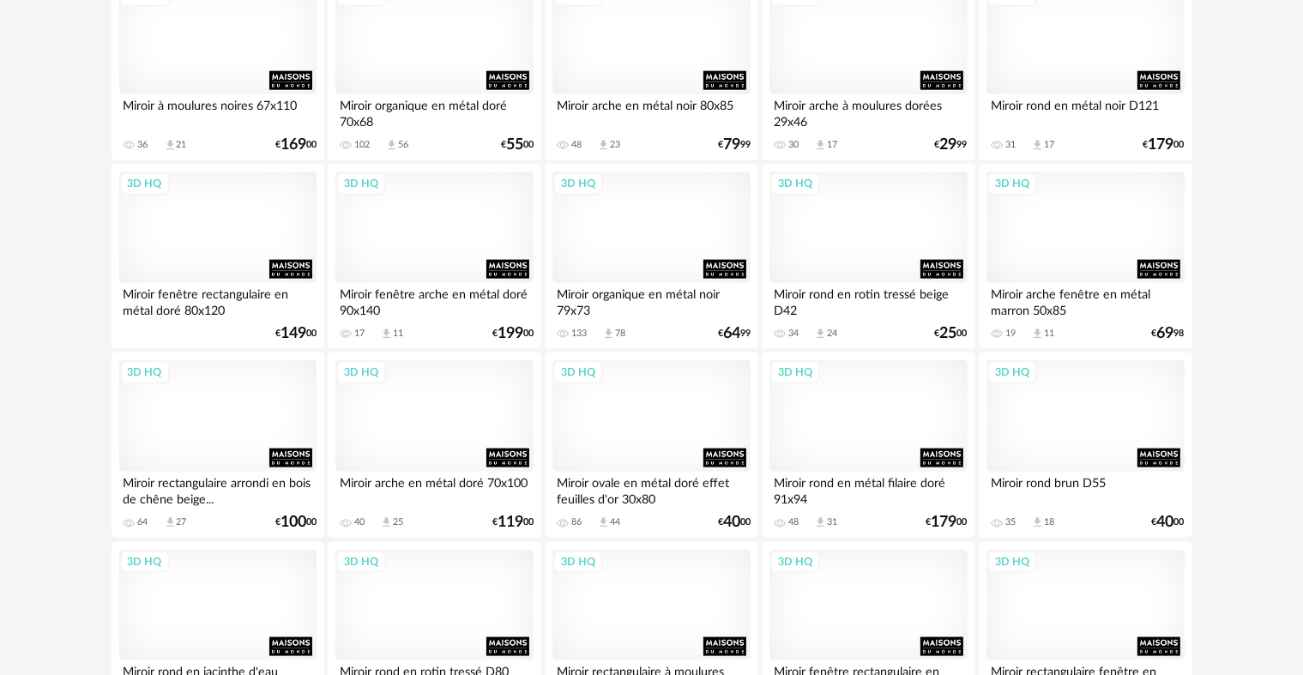
scroll to position [2231, 0]
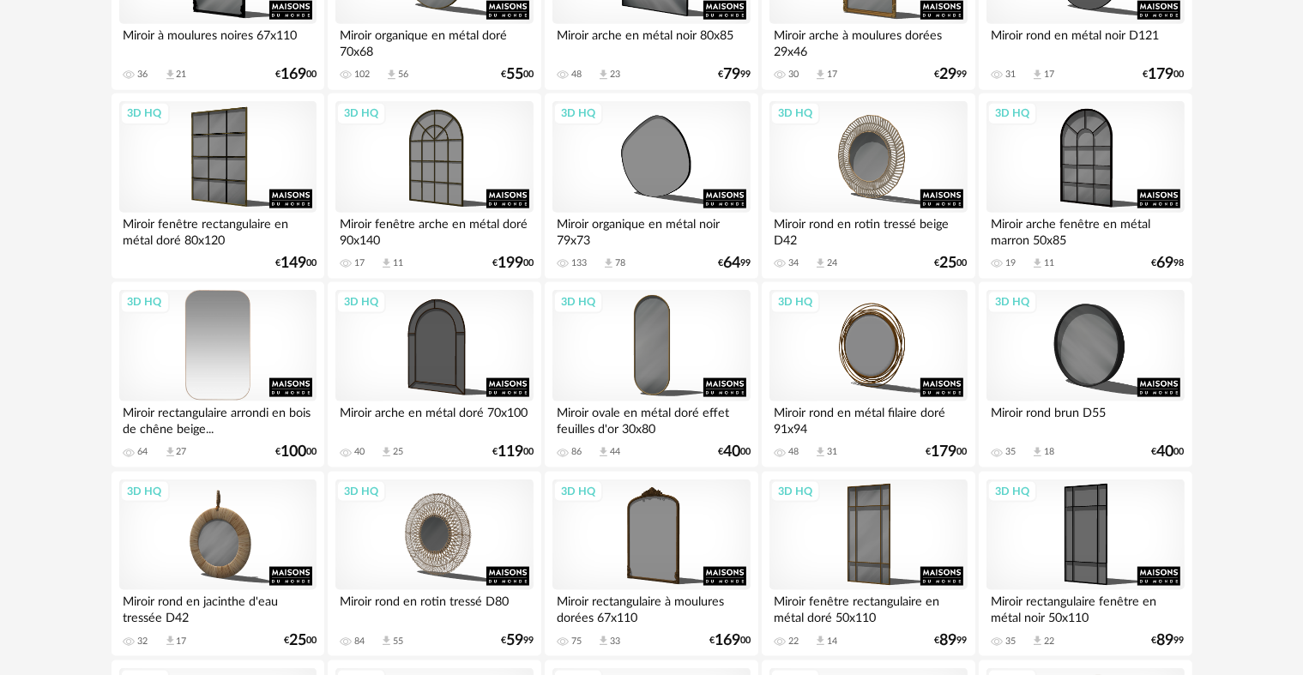
click at [235, 316] on div "3D HQ" at bounding box center [217, 346] width 197 height 112
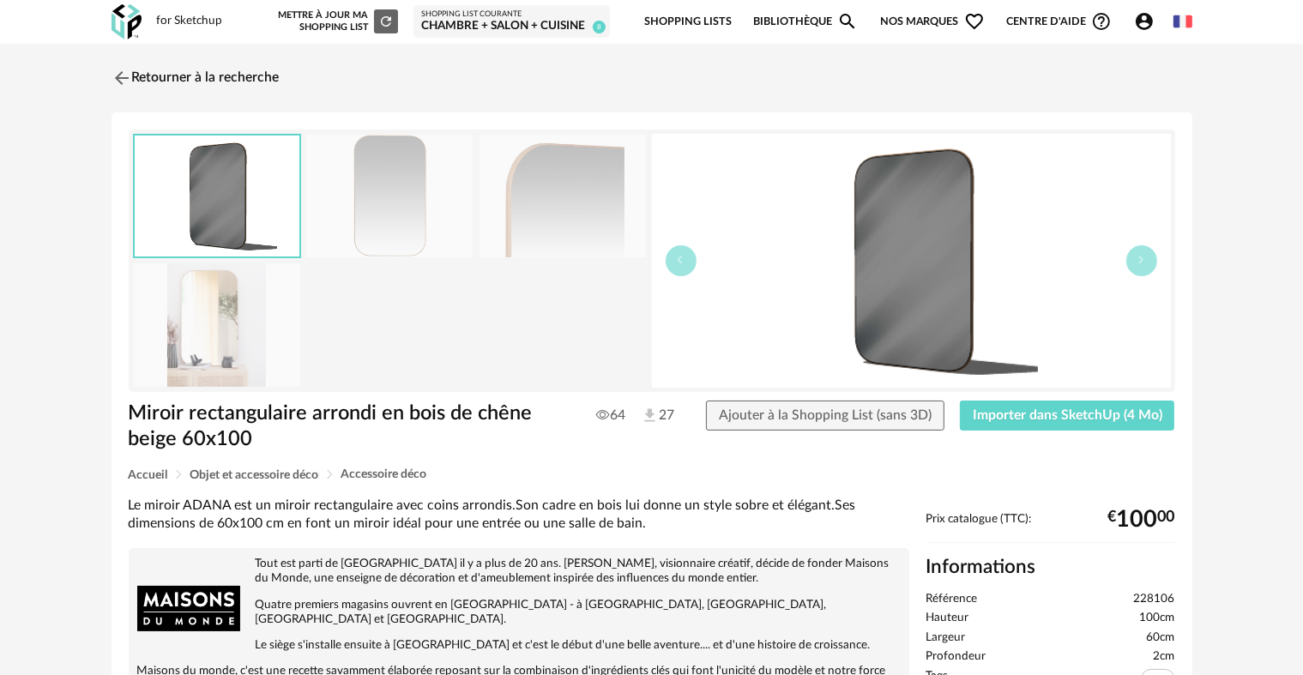
click at [199, 317] on img at bounding box center [217, 324] width 166 height 123
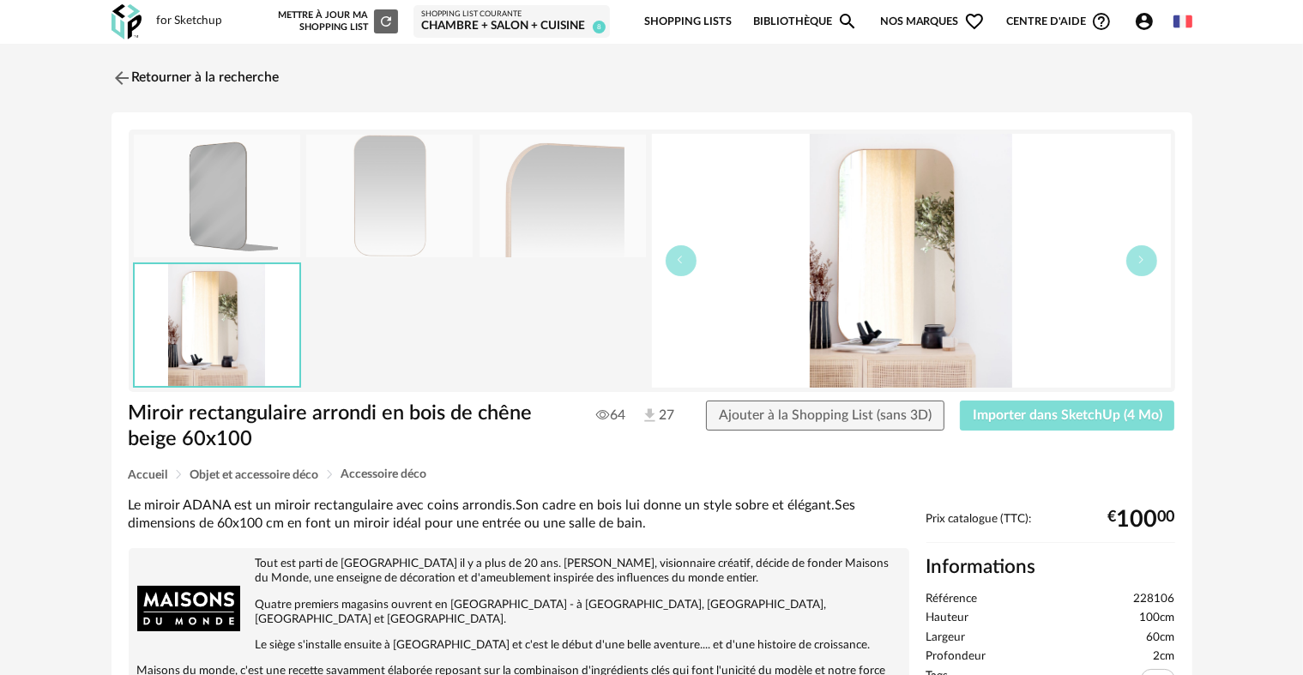
click at [1113, 412] on span "Importer dans SketchUp (4 Mo)" at bounding box center [1068, 415] width 190 height 14
